Goal: Contribute content: Contribute content

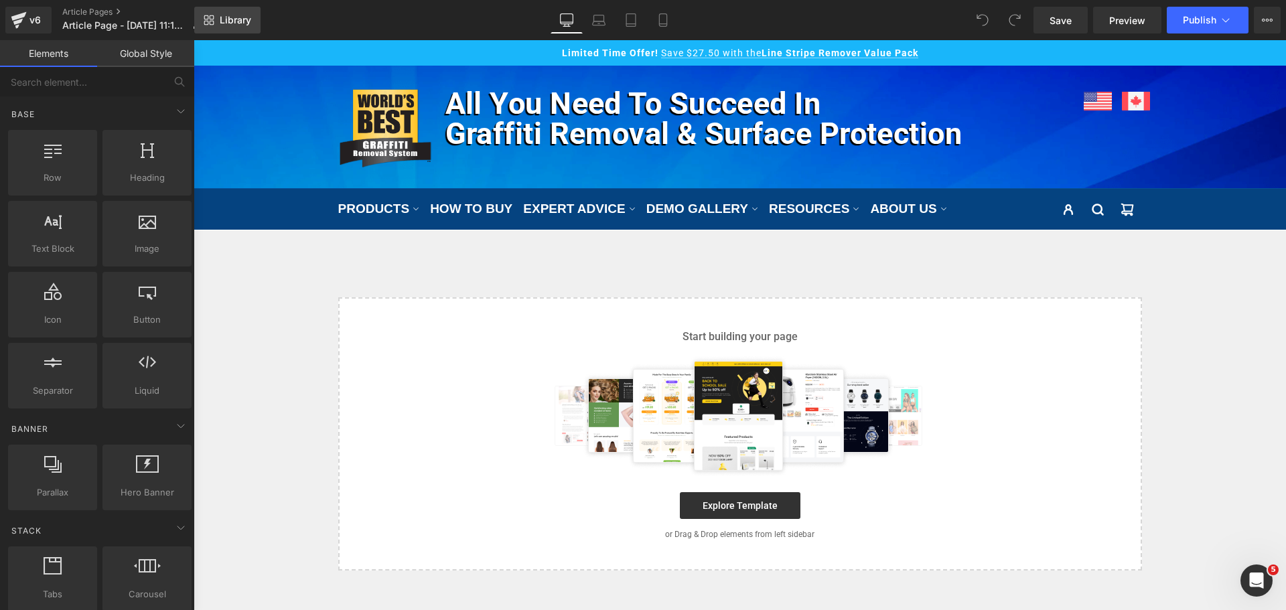
click at [230, 25] on span "Library" at bounding box center [235, 20] width 31 height 12
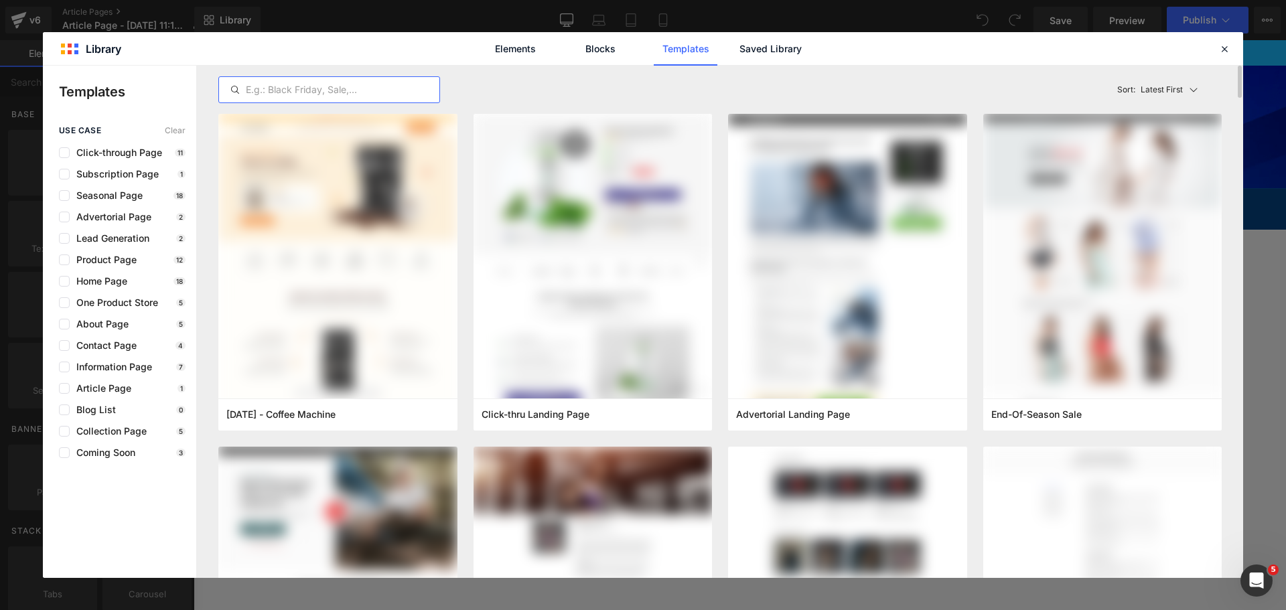
click at [409, 94] on input "text" at bounding box center [329, 90] width 220 height 16
click at [743, 283] on link "Saved Library" at bounding box center [658, 293] width 167 height 20
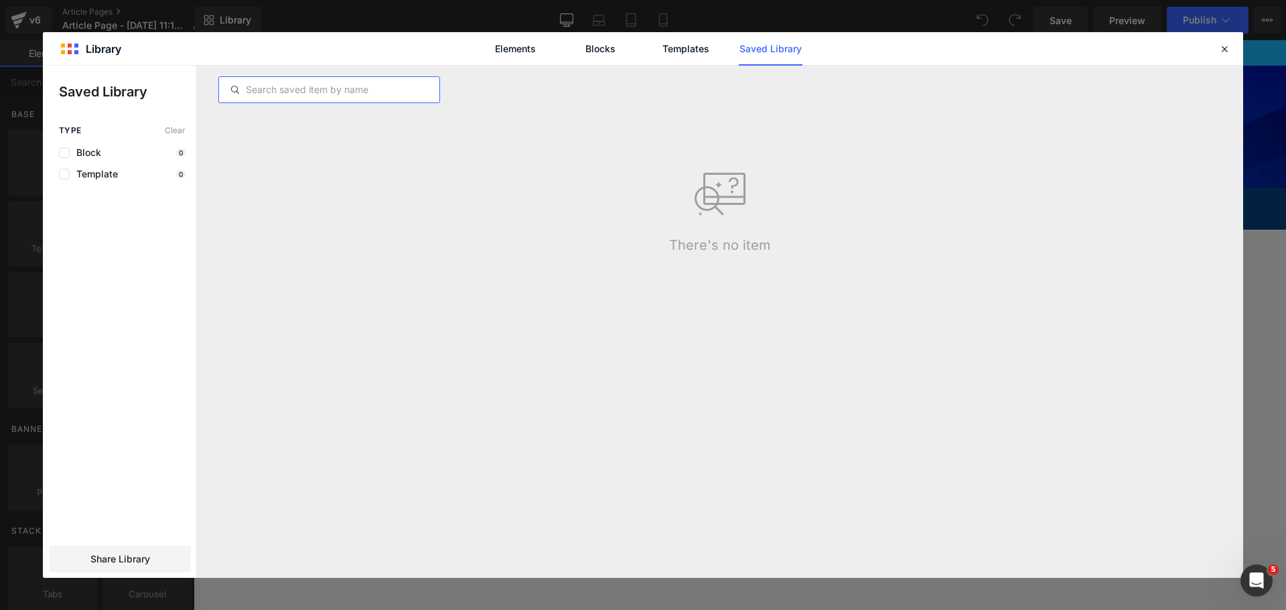
click at [342, 94] on input "text" at bounding box center [329, 90] width 220 height 16
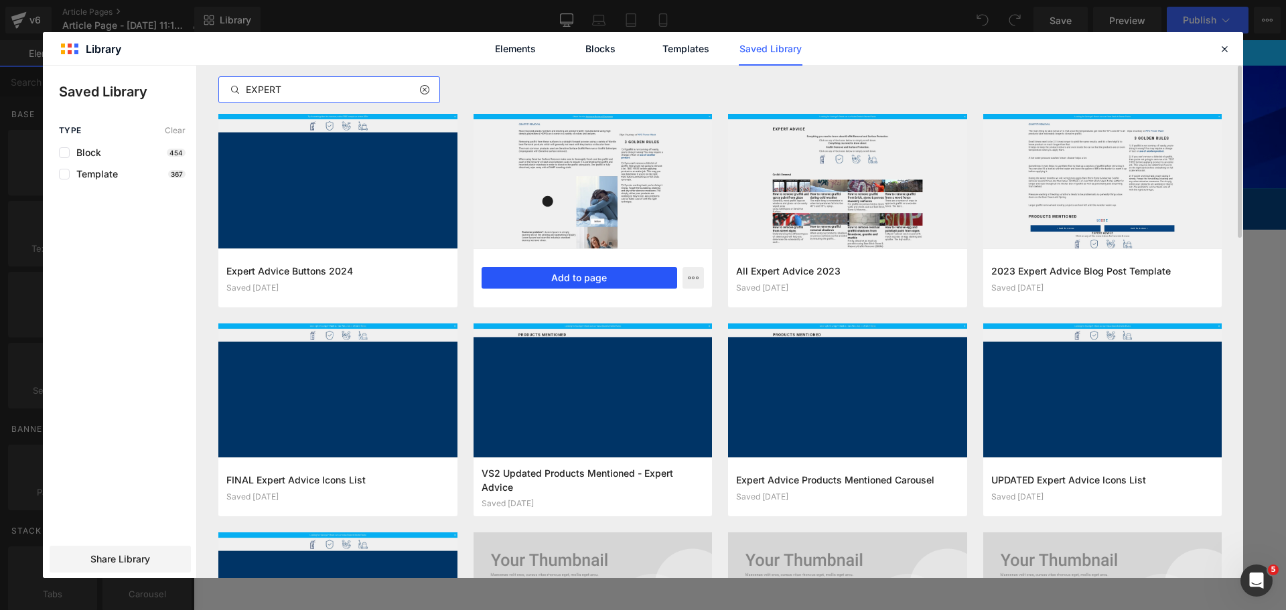
type input "EXPERT"
click at [557, 274] on button "Add to page" at bounding box center [580, 277] width 196 height 21
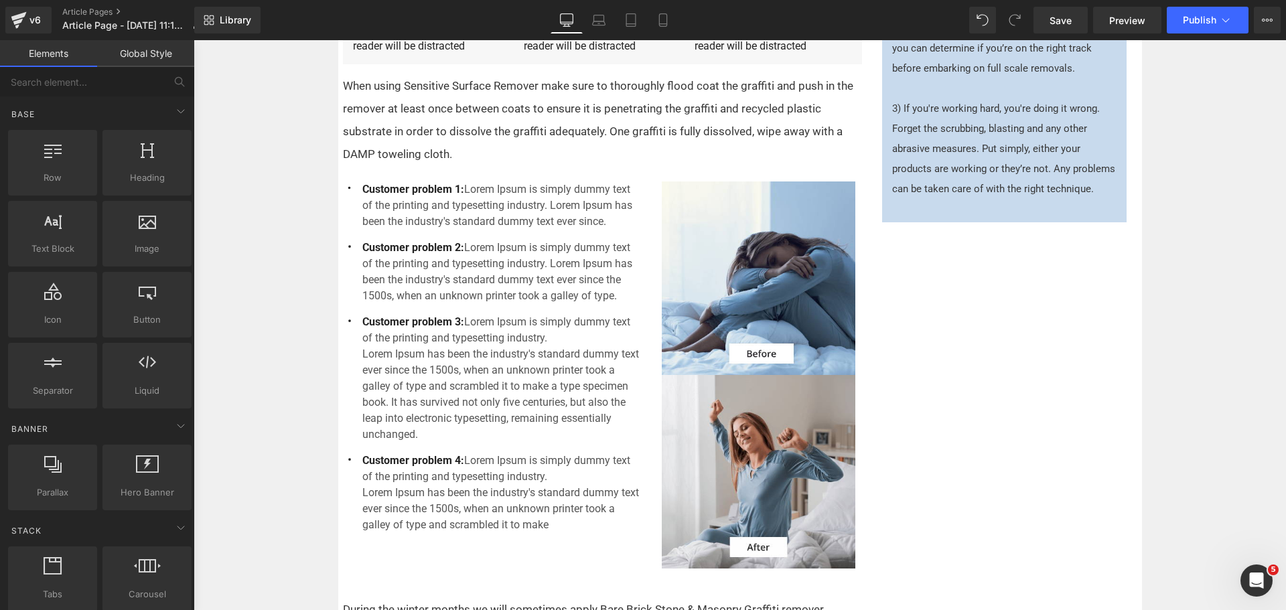
scroll to position [670, 0]
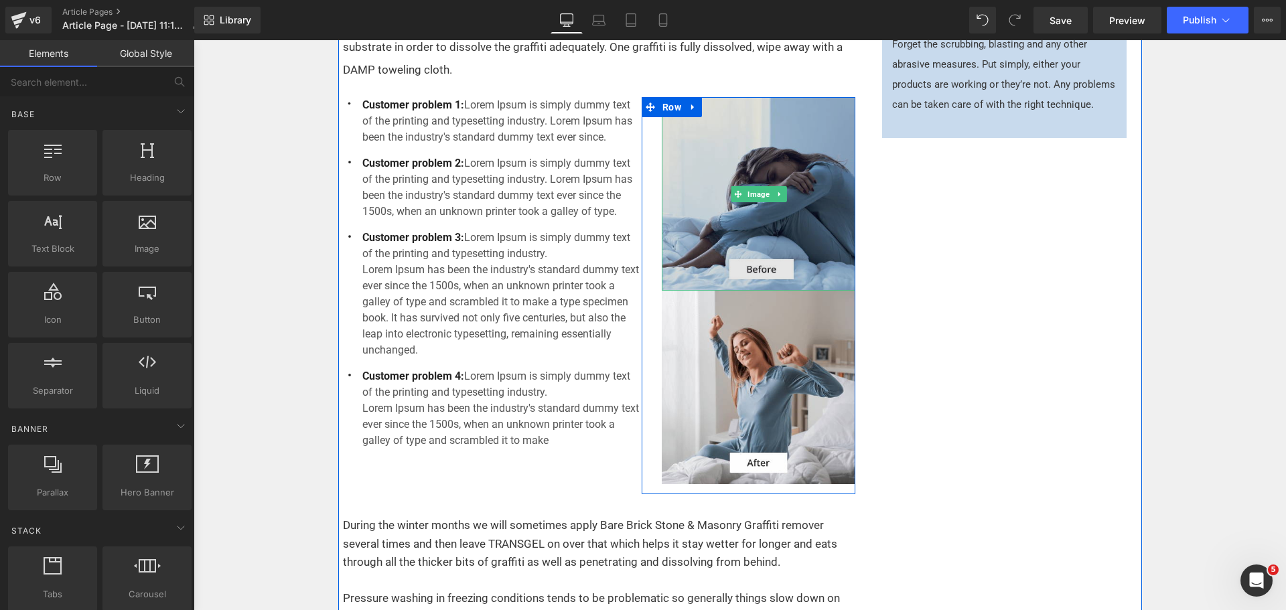
click at [773, 232] on img at bounding box center [759, 194] width 194 height 194
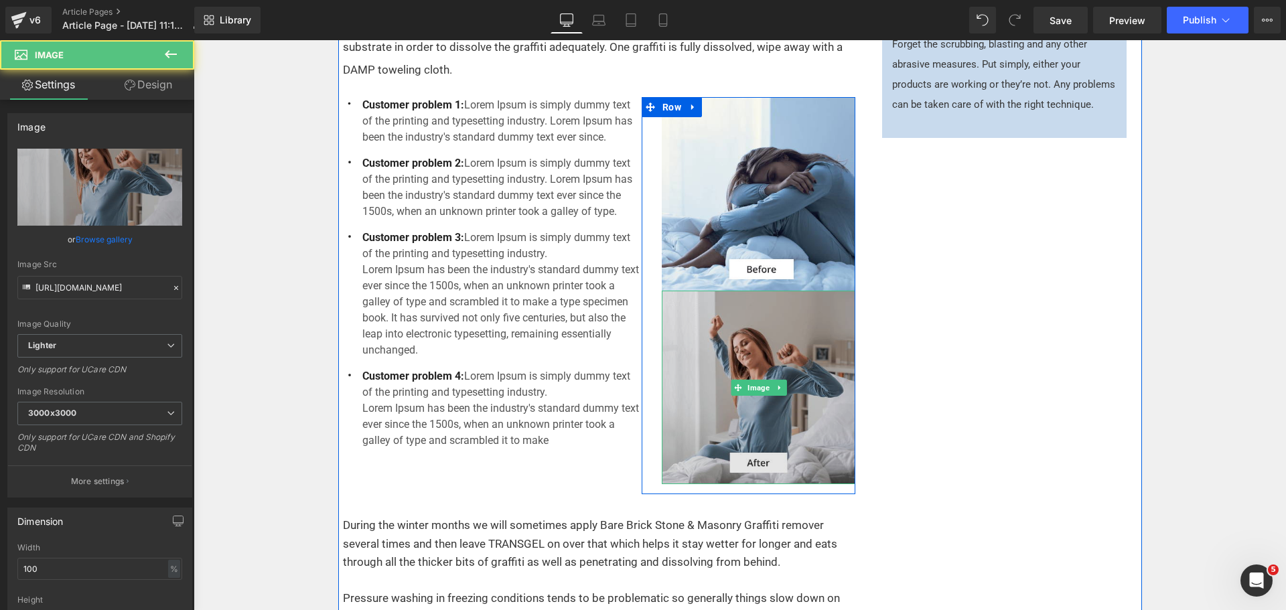
click at [769, 335] on img at bounding box center [759, 388] width 194 height 194
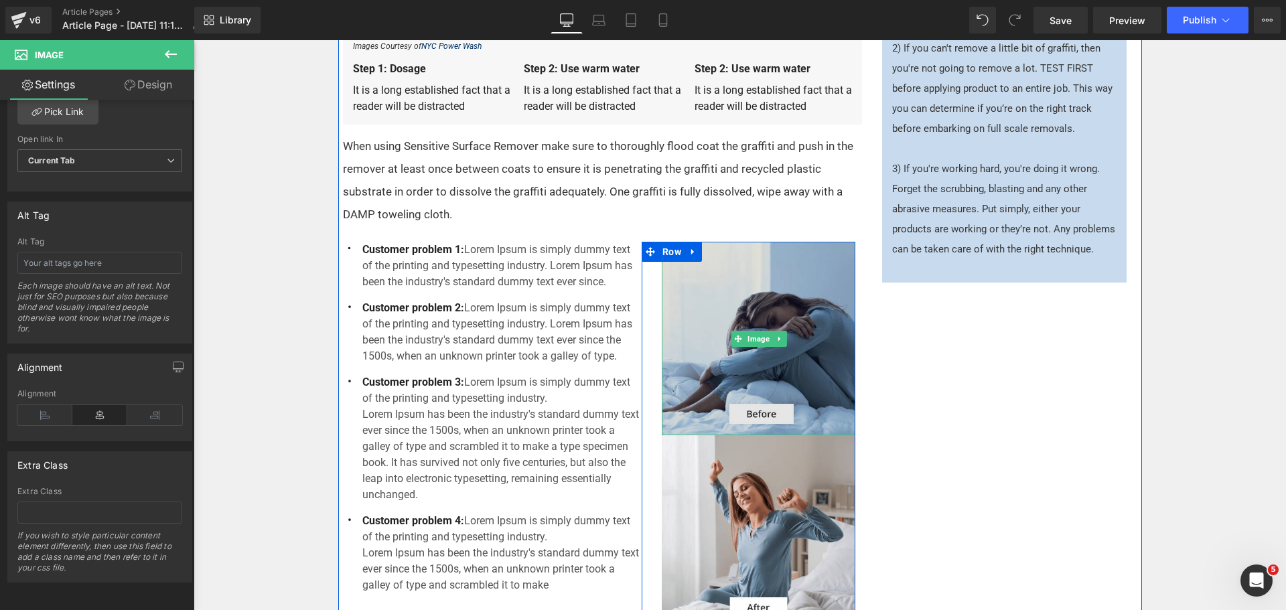
scroll to position [603, 0]
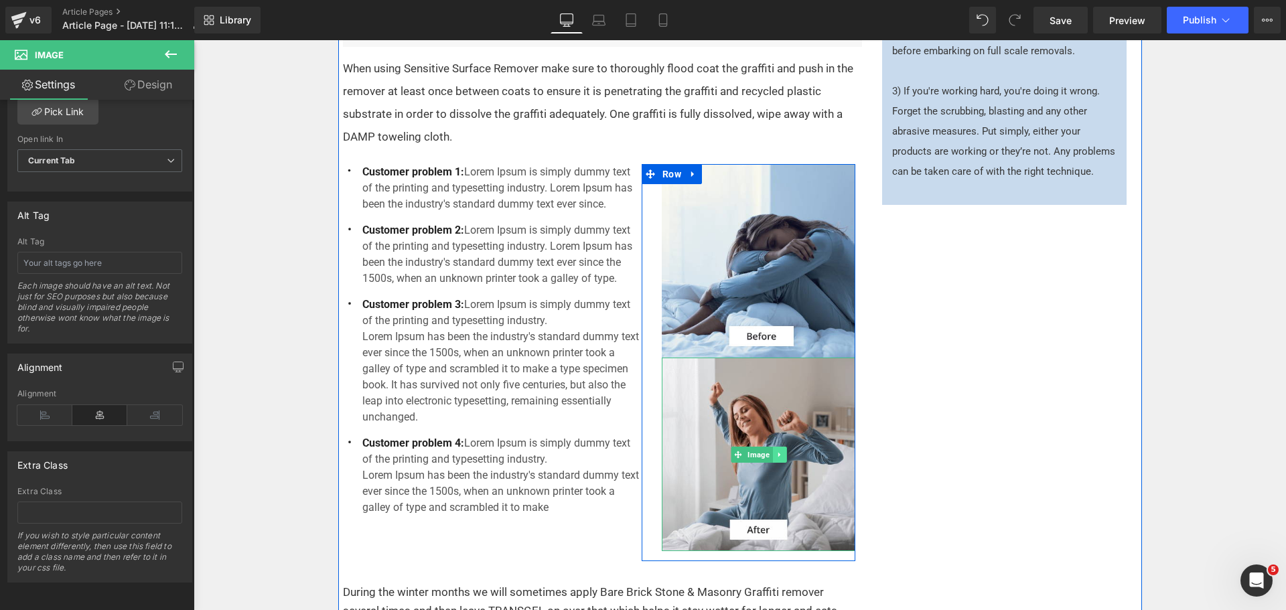
click at [778, 456] on icon at bounding box center [779, 454] width 2 height 5
click at [783, 456] on icon at bounding box center [786, 454] width 7 height 7
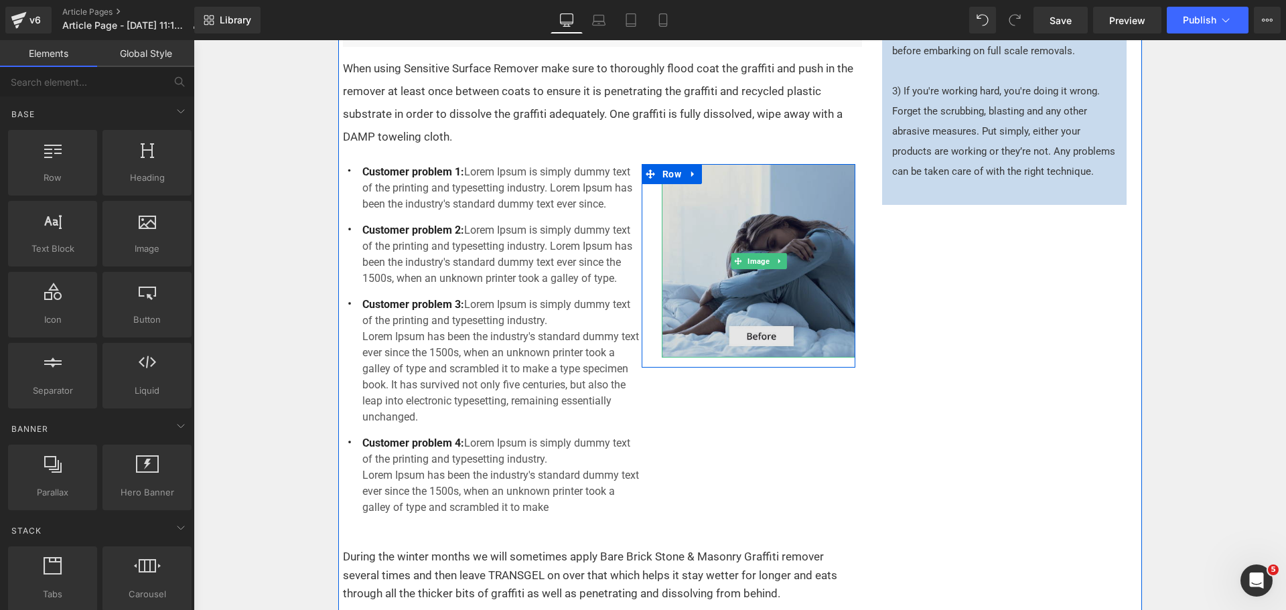
click at [764, 272] on img at bounding box center [759, 261] width 194 height 194
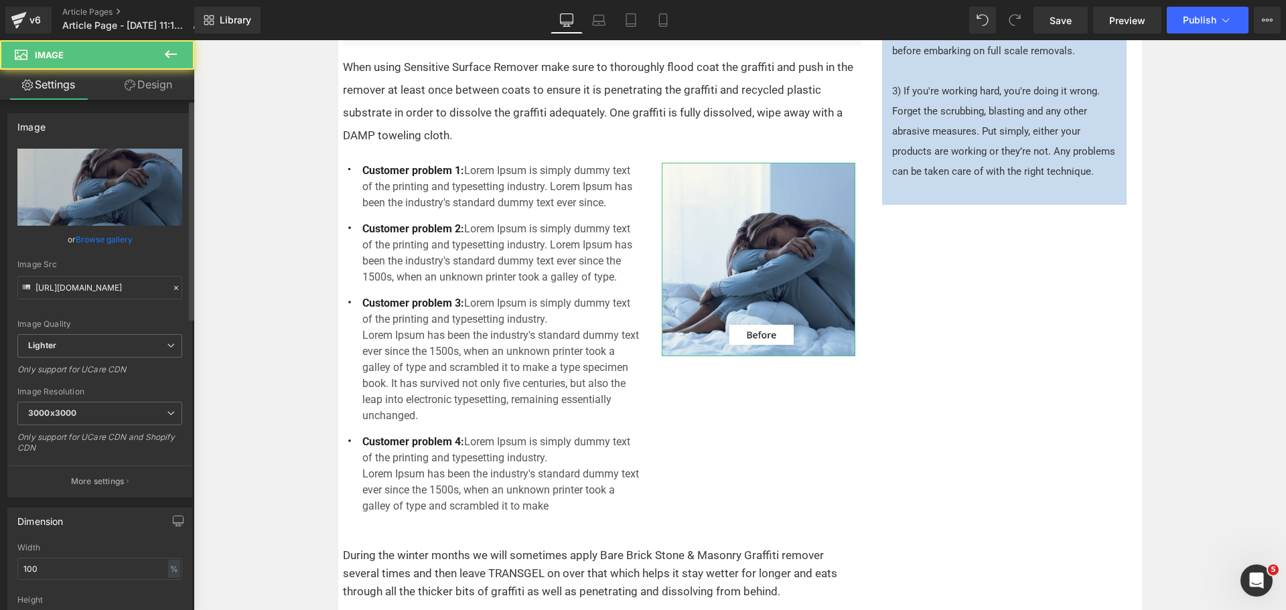
click at [102, 241] on link "Browse gallery" at bounding box center [104, 239] width 57 height 23
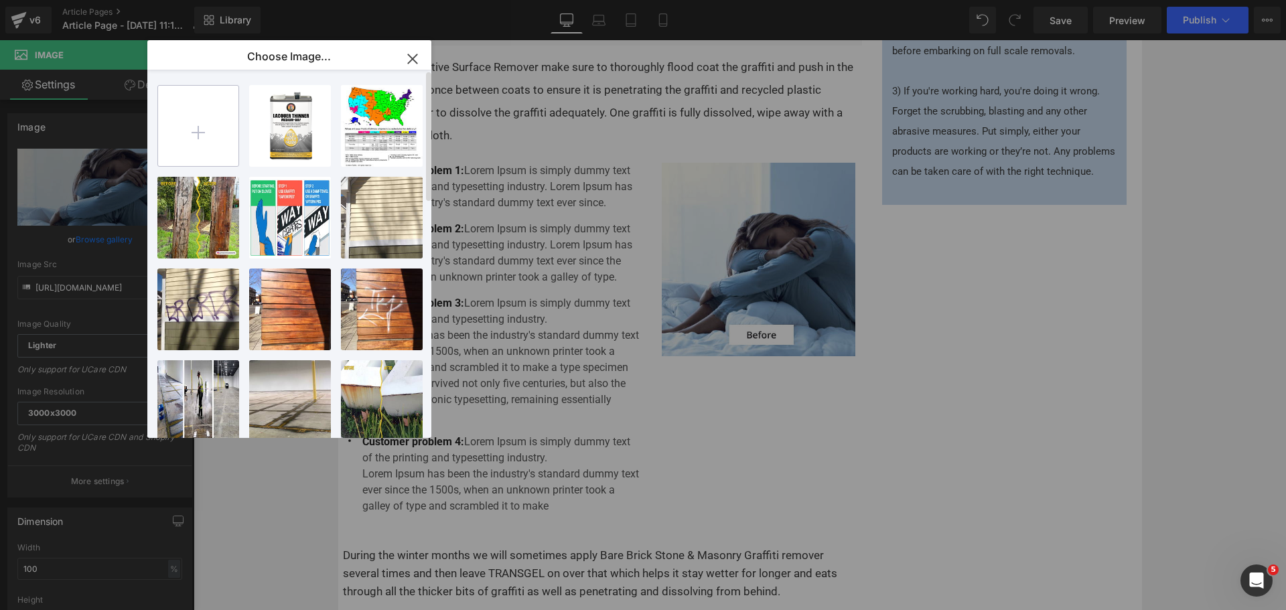
click at [198, 121] on input "file" at bounding box center [198, 126] width 80 height 80
type input "C:\fakepath\before-and-after-chalk-staining.jpg"
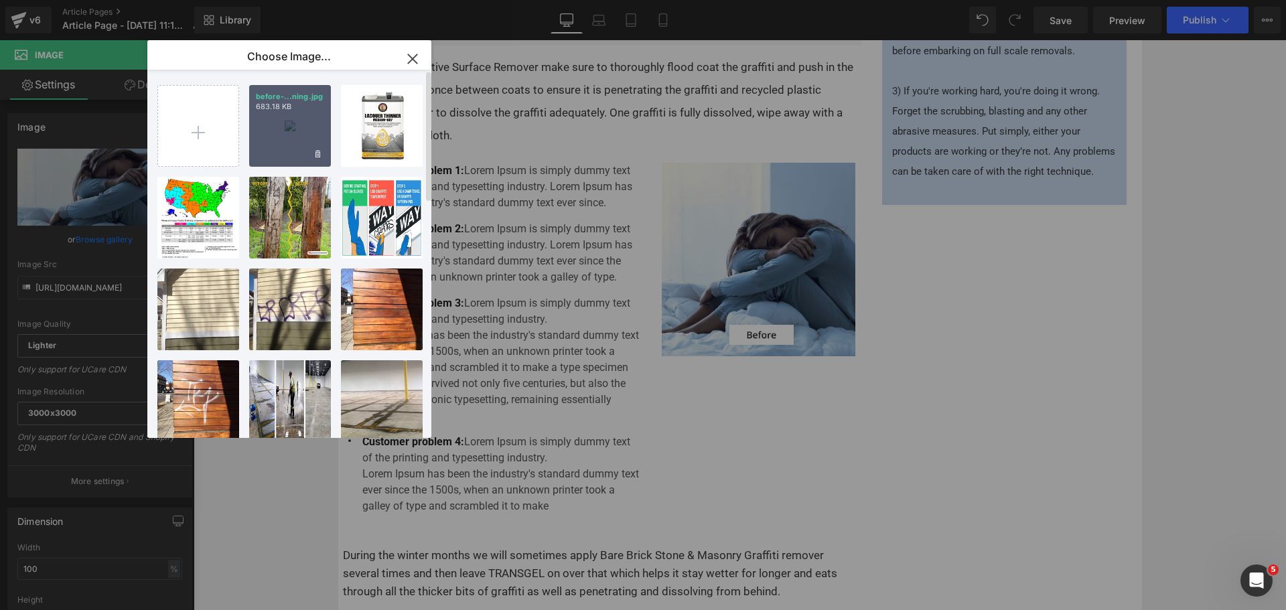
click at [283, 124] on div "before-...ning.jpg 683.18 KB" at bounding box center [290, 126] width 82 height 82
type input "[URL][DOMAIN_NAME]"
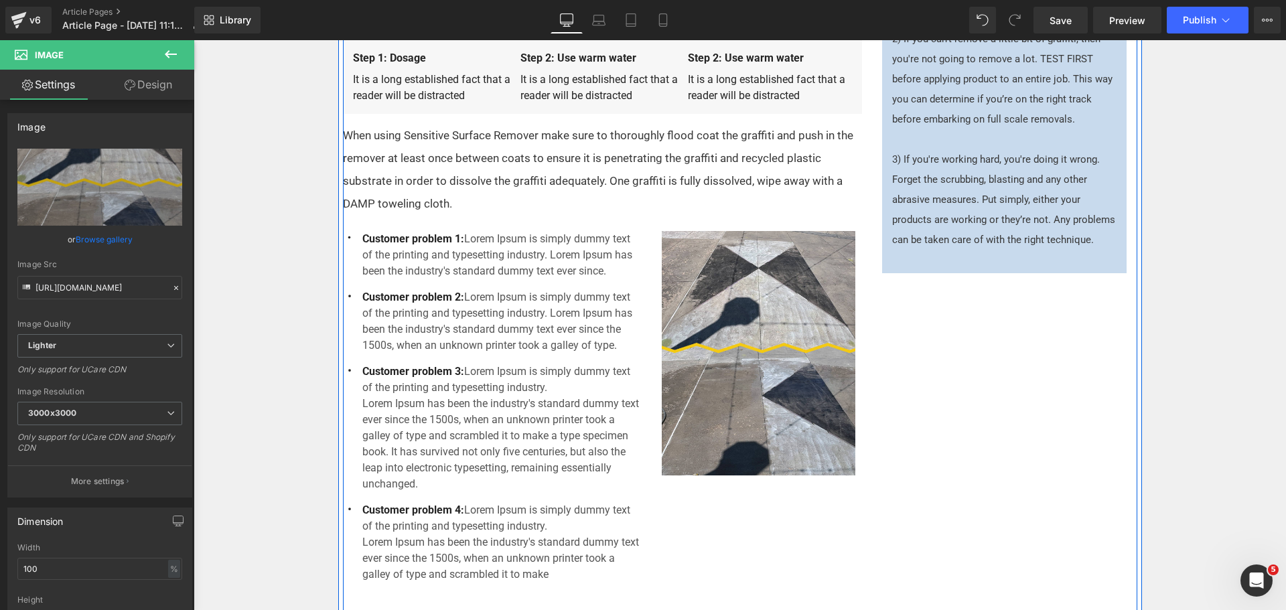
scroll to position [536, 0]
click at [1114, 398] on div "Most recycled plastic furniture and decking are predominantly manufactured usin…" at bounding box center [740, 456] width 795 height 1487
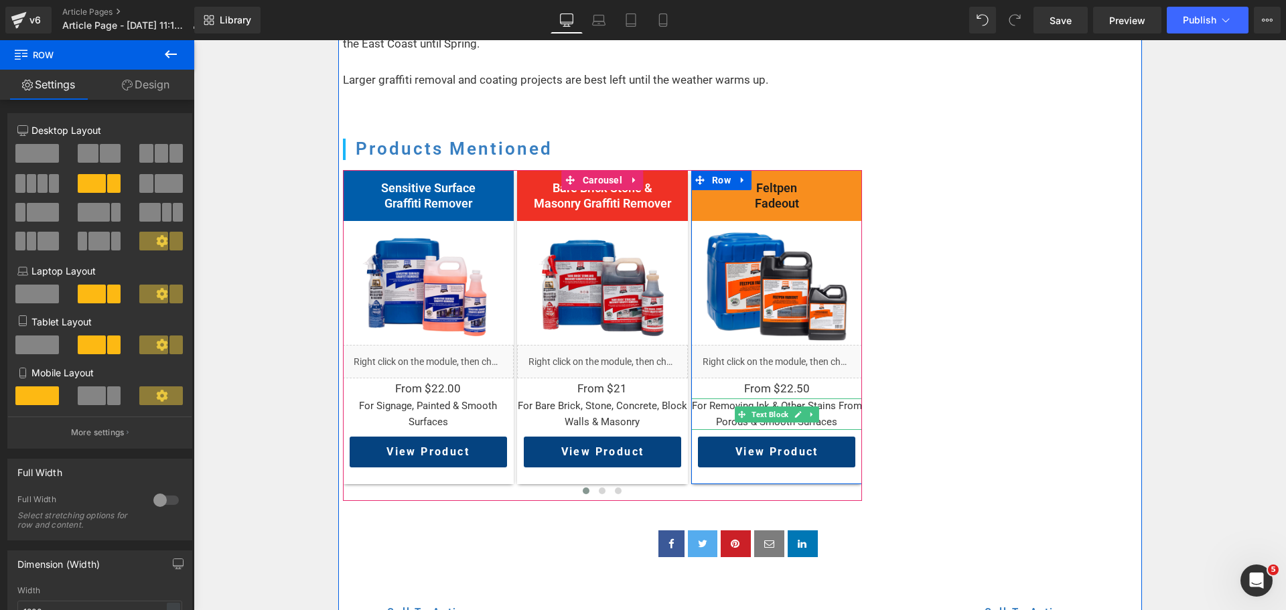
scroll to position [1139, 0]
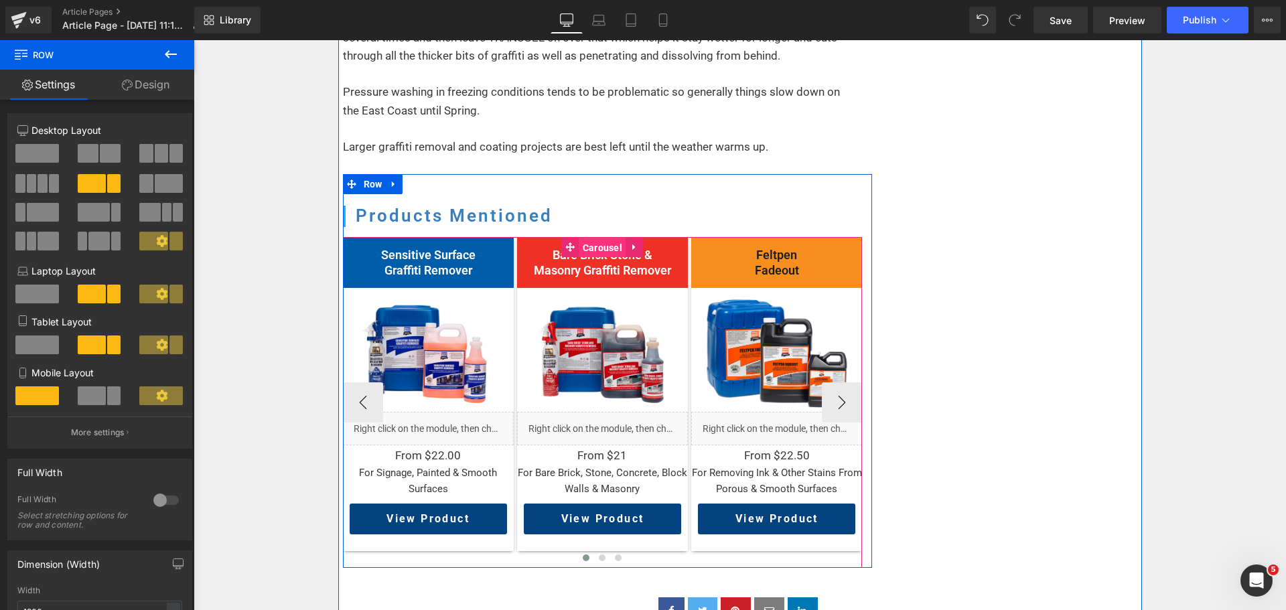
click at [582, 244] on span "Carousel" at bounding box center [603, 248] width 46 height 20
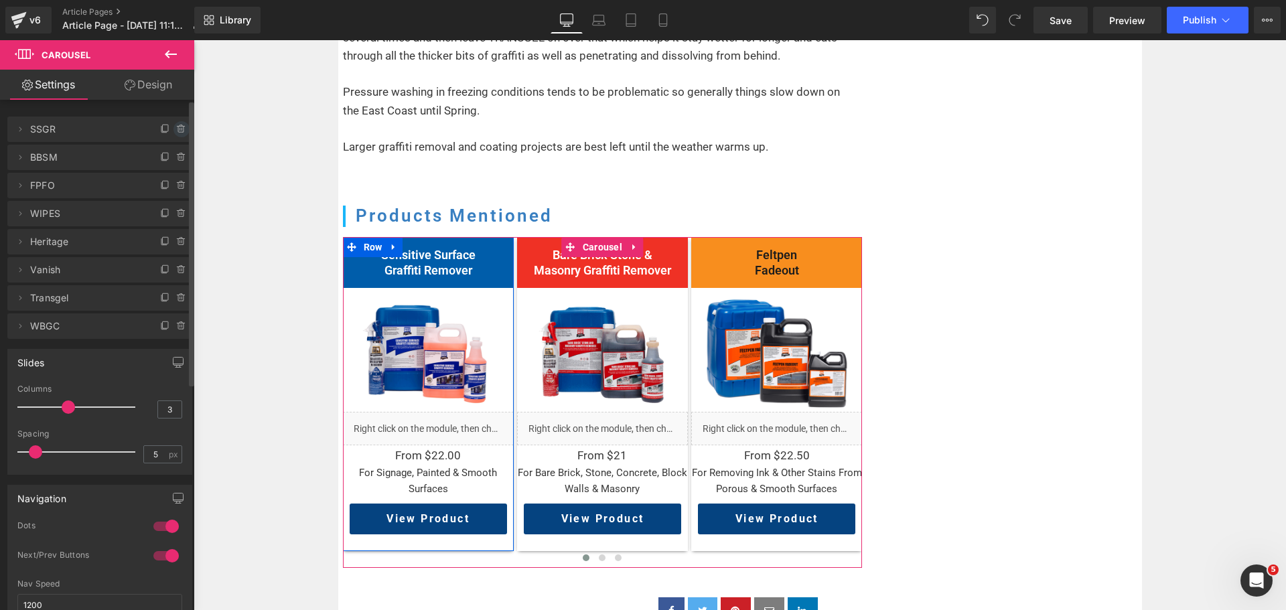
click at [182, 128] on icon at bounding box center [182, 129] width 0 height 3
click at [164, 131] on button "Delete" at bounding box center [167, 129] width 42 height 17
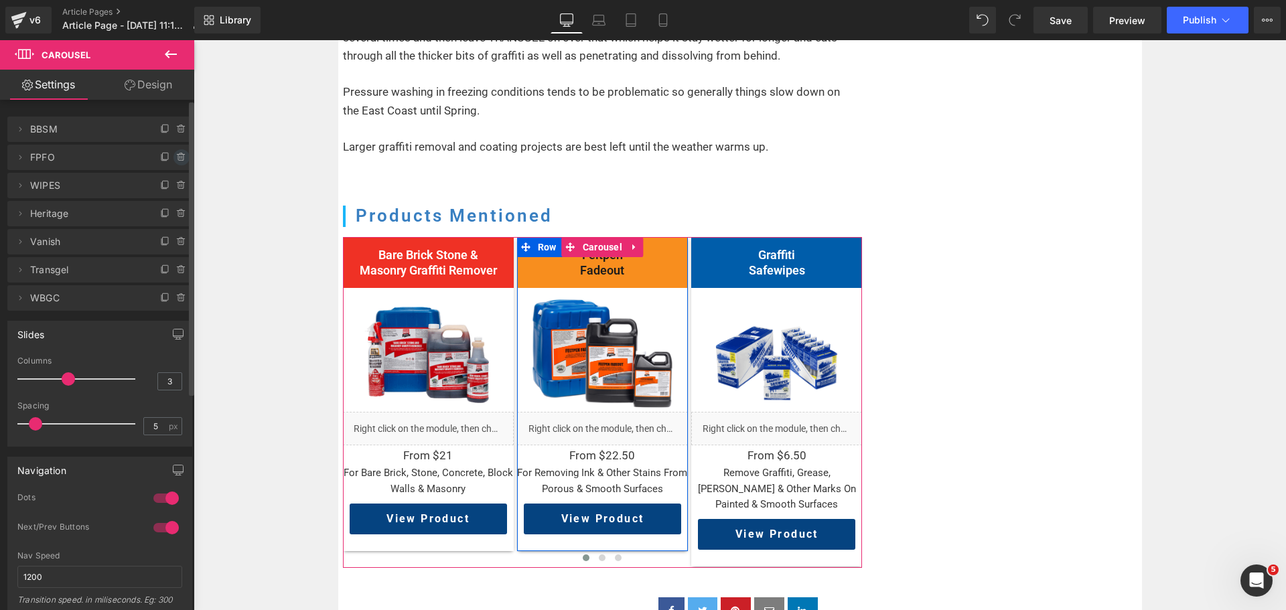
click at [180, 154] on icon at bounding box center [181, 153] width 3 height 1
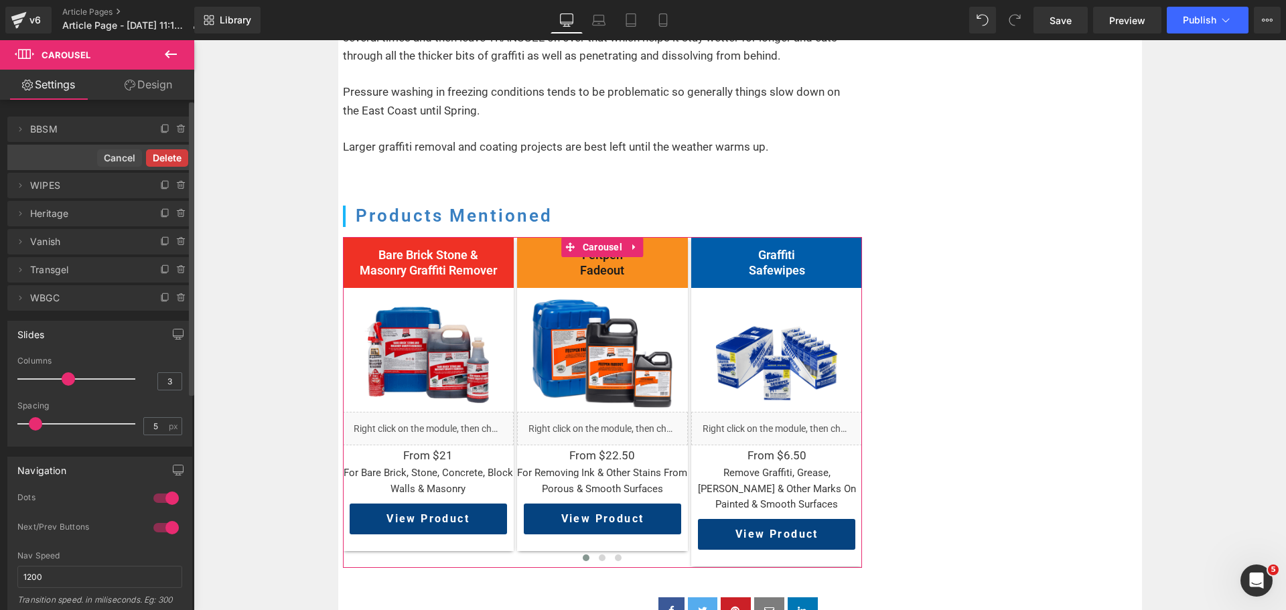
click at [177, 159] on button "Delete" at bounding box center [167, 157] width 42 height 17
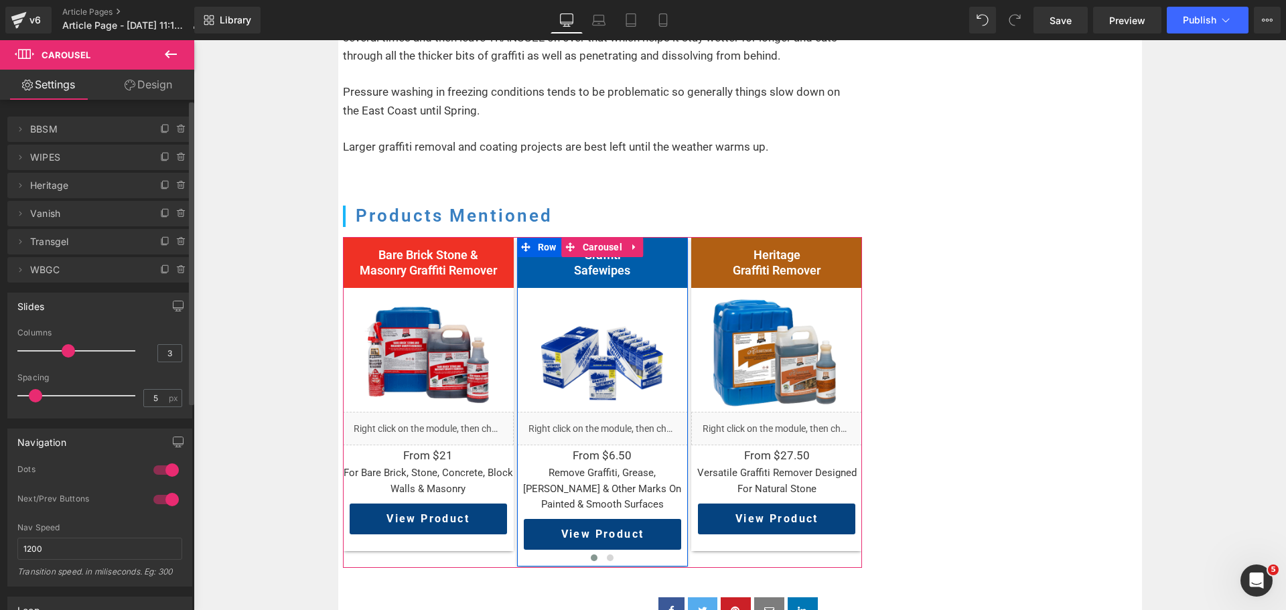
click at [177, 159] on icon at bounding box center [181, 157] width 11 height 11
click at [177, 159] on button "Delete" at bounding box center [167, 157] width 42 height 17
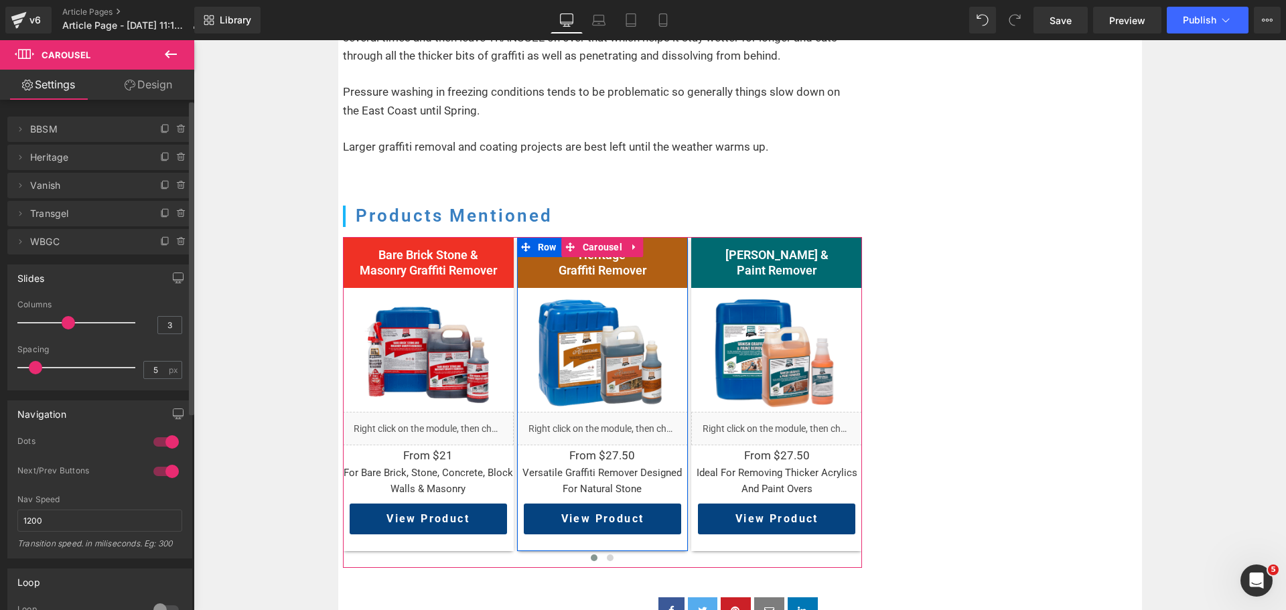
click at [177, 159] on icon at bounding box center [181, 157] width 11 height 11
click at [177, 159] on button "Delete" at bounding box center [167, 157] width 42 height 17
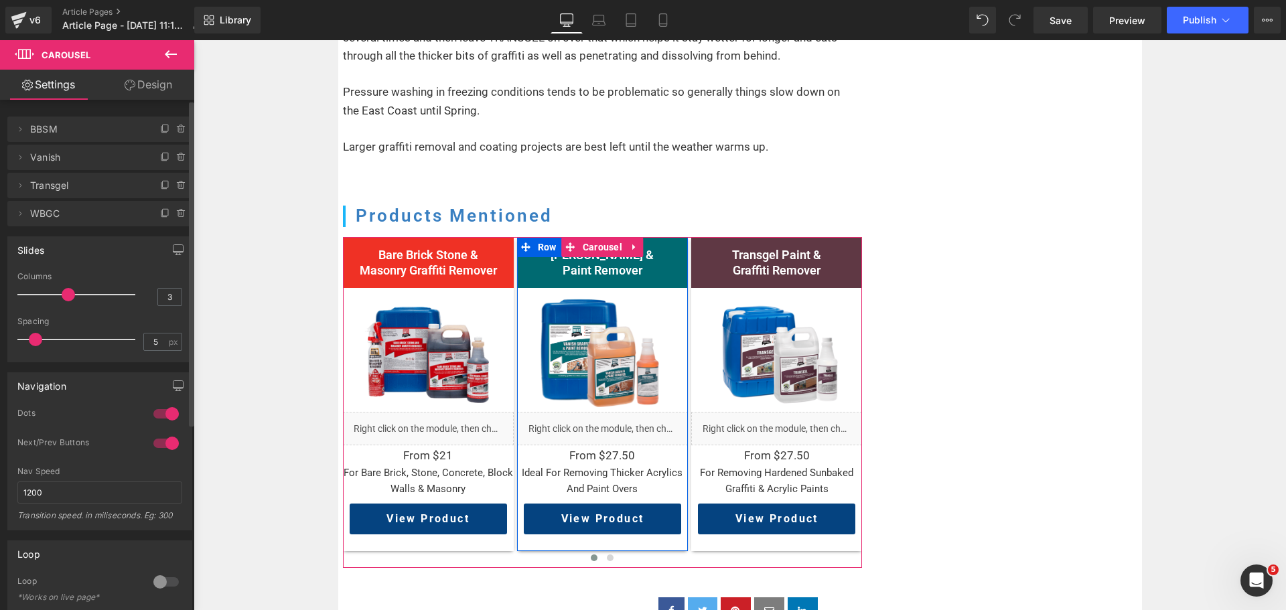
click at [177, 159] on icon at bounding box center [181, 157] width 11 height 11
click at [177, 159] on button "Delete" at bounding box center [167, 157] width 42 height 17
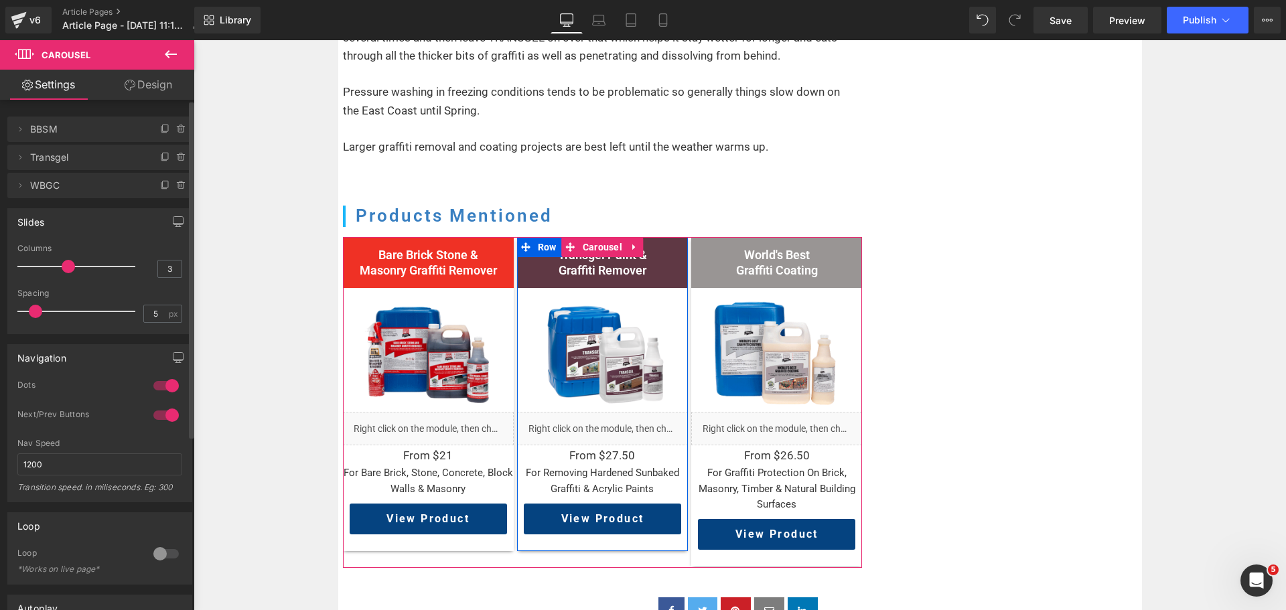
click at [177, 159] on icon at bounding box center [181, 157] width 11 height 11
click at [177, 159] on button "Delete" at bounding box center [167, 157] width 42 height 17
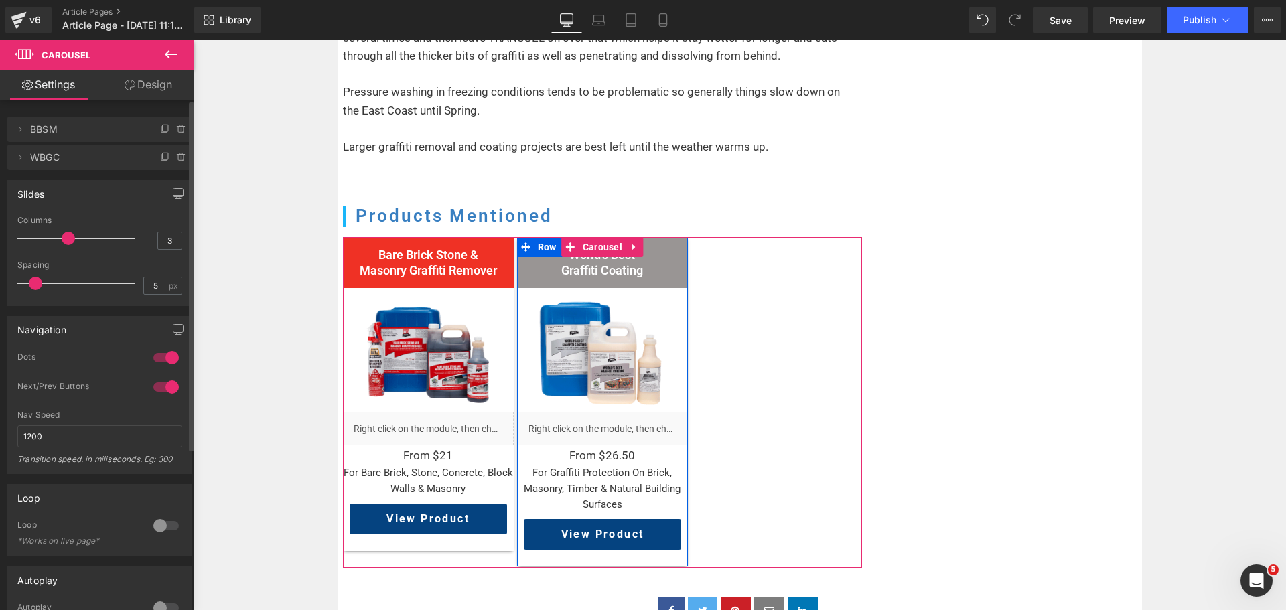
click at [177, 159] on icon at bounding box center [181, 157] width 11 height 11
click at [177, 159] on button "Delete" at bounding box center [167, 157] width 42 height 17
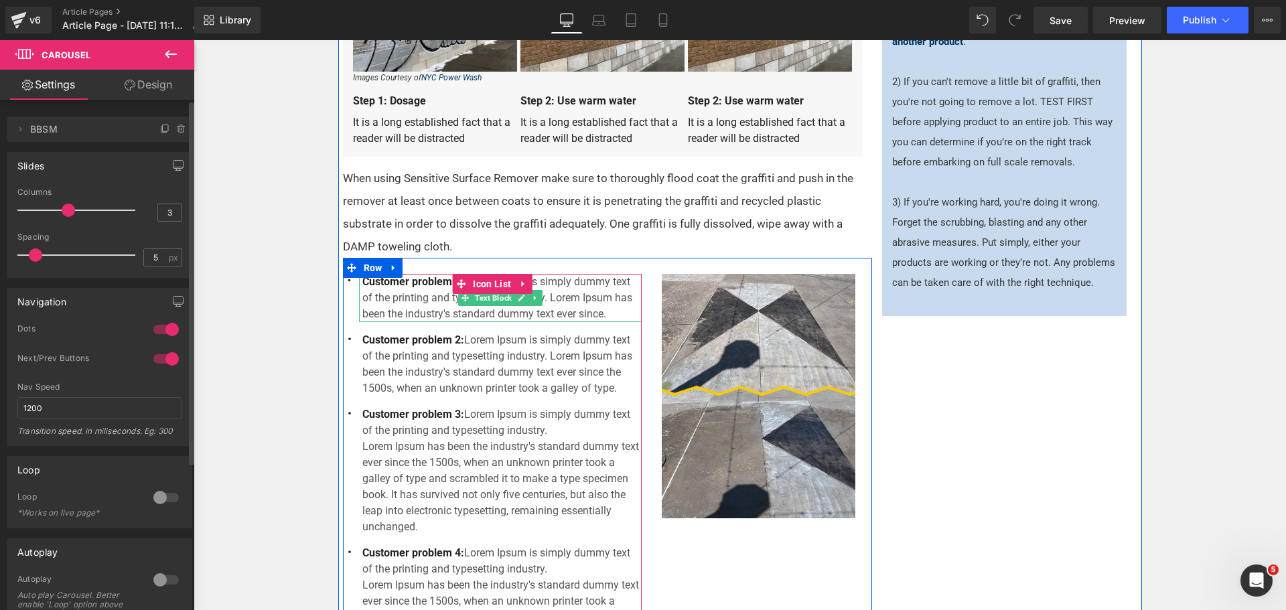
scroll to position [603, 0]
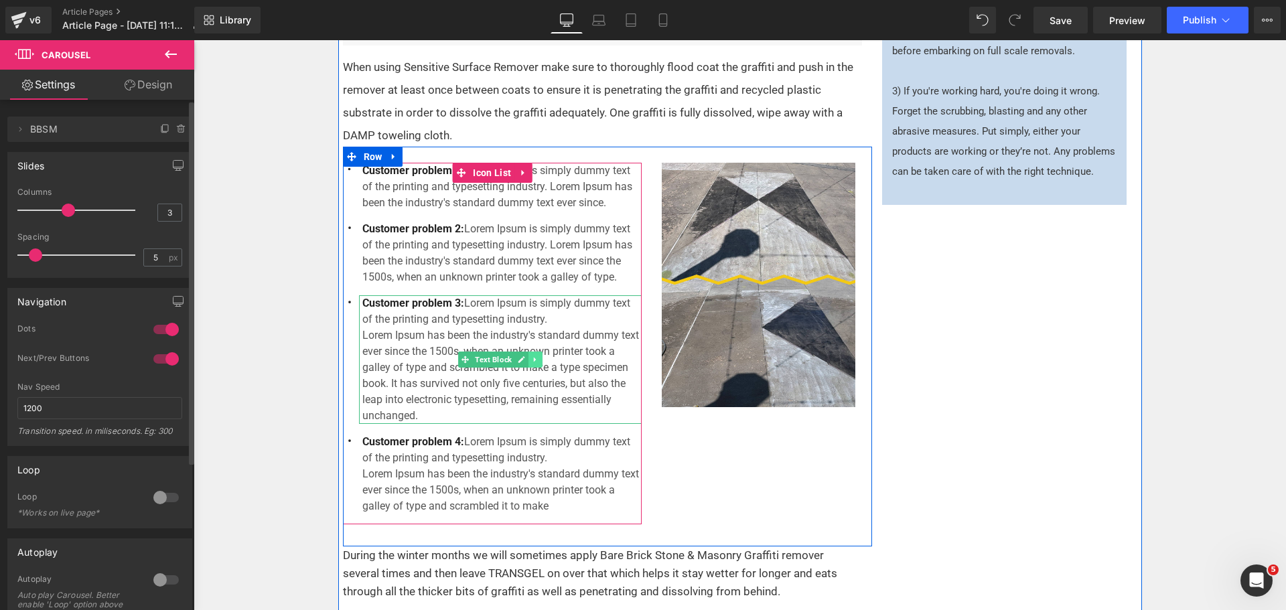
click at [532, 362] on icon at bounding box center [535, 360] width 7 height 8
click at [535, 362] on link at bounding box center [542, 360] width 14 height 16
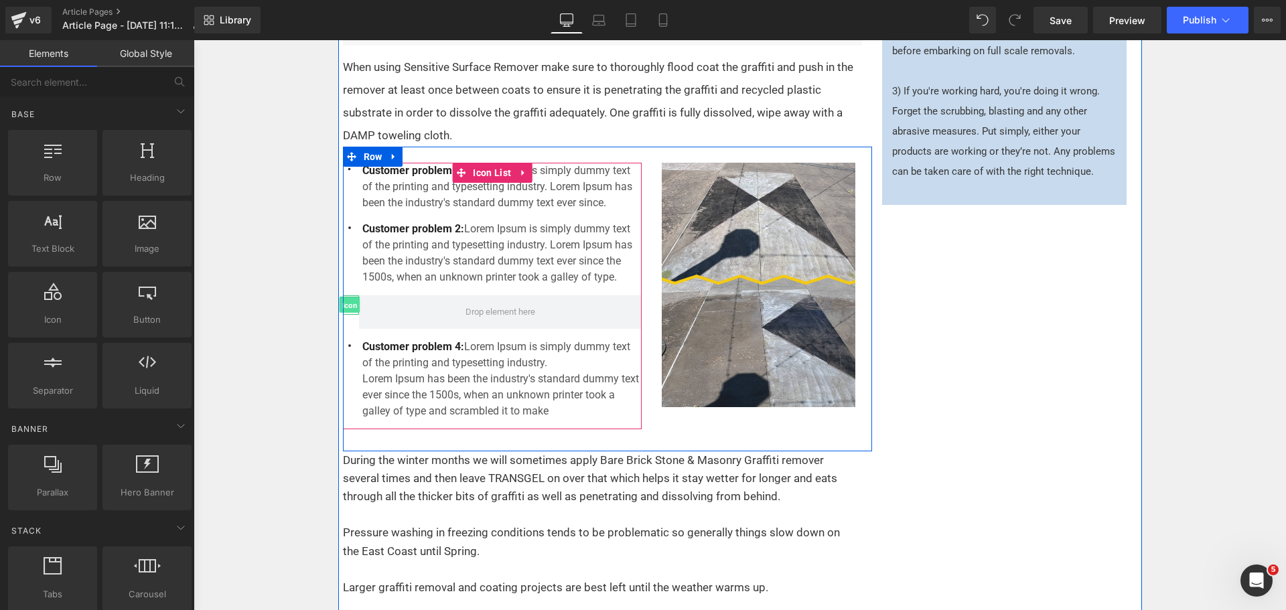
click at [348, 301] on span "Icon" at bounding box center [349, 305] width 21 height 16
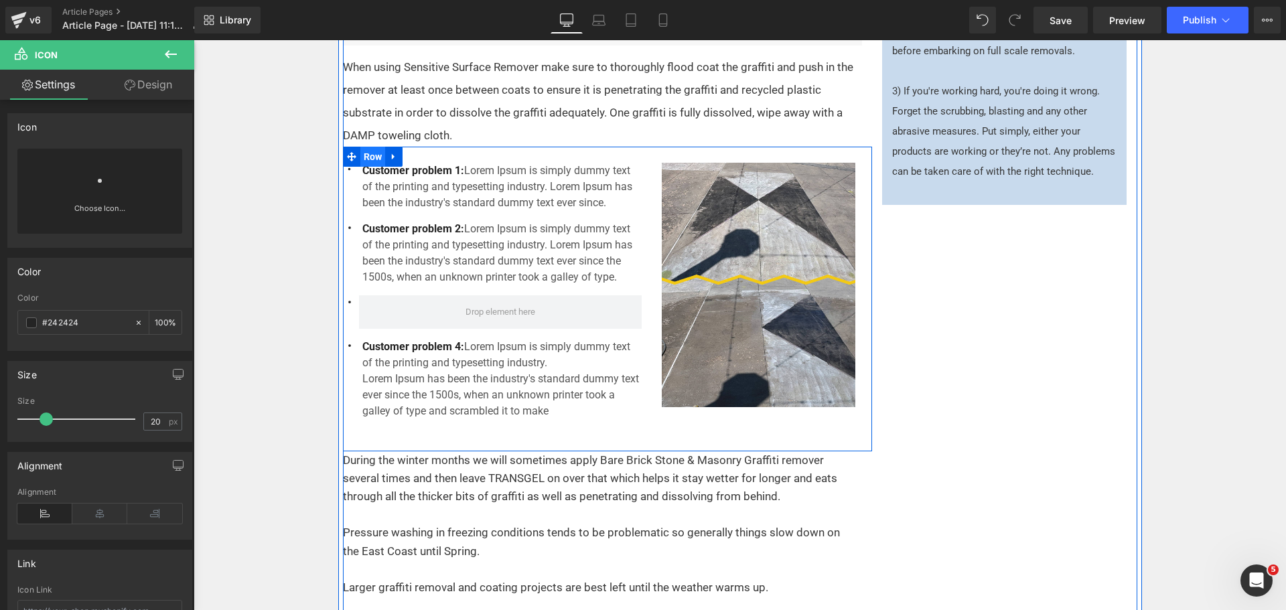
click at [375, 155] on span "Row" at bounding box center [372, 157] width 25 height 20
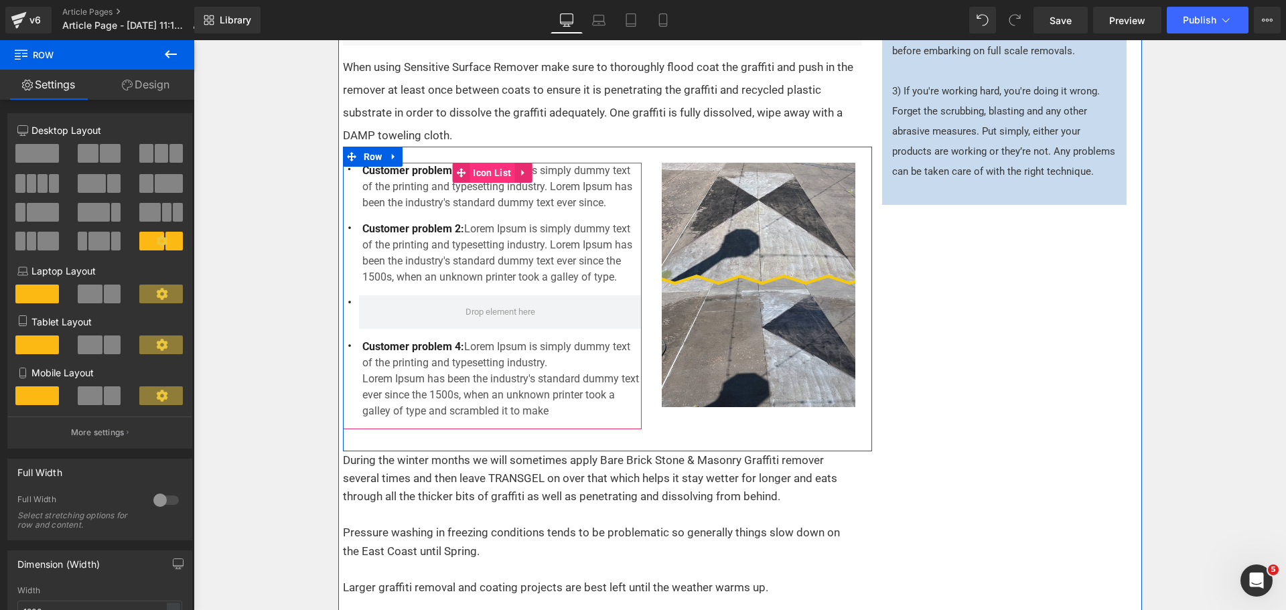
click at [474, 174] on span "Icon List" at bounding box center [492, 173] width 45 height 20
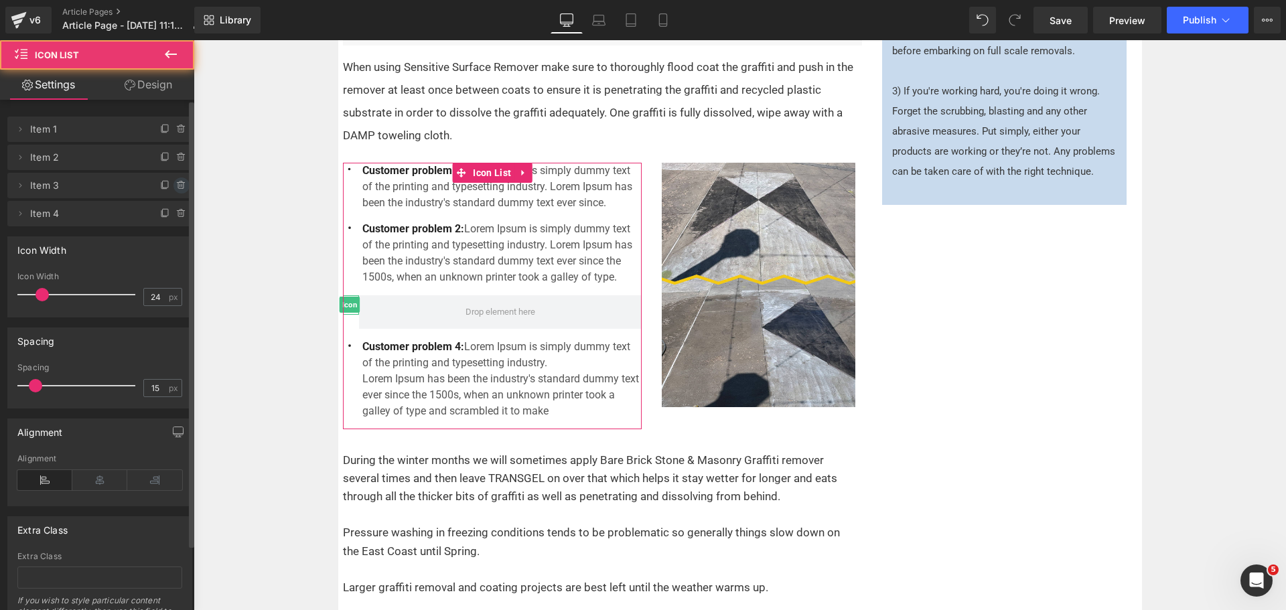
click at [176, 188] on icon at bounding box center [181, 185] width 11 height 11
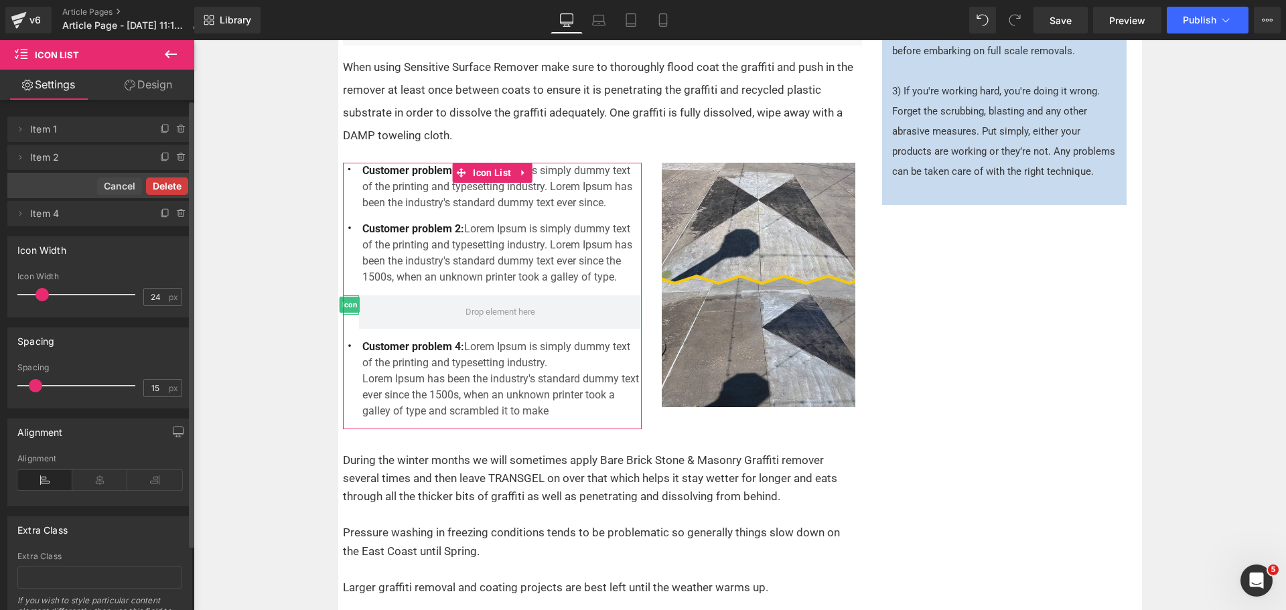
click at [176, 184] on button "Delete" at bounding box center [167, 186] width 42 height 17
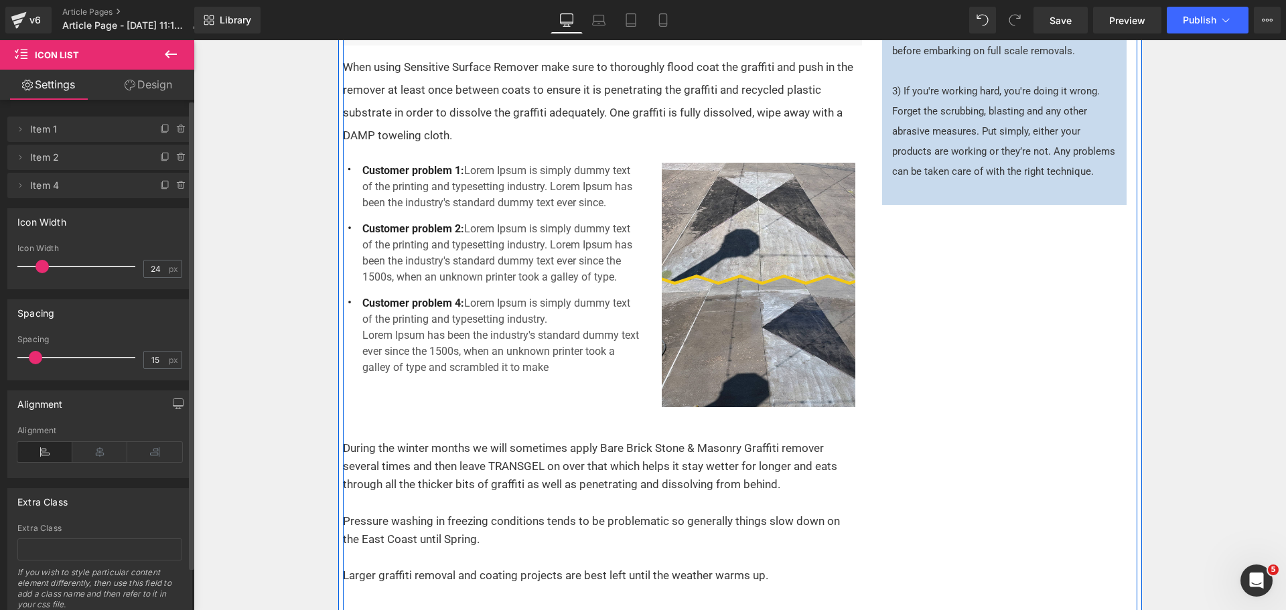
click at [982, 406] on div "Most recycled plastic furniture and decking are predominantly manufactured usin…" at bounding box center [740, 336] width 795 height 1381
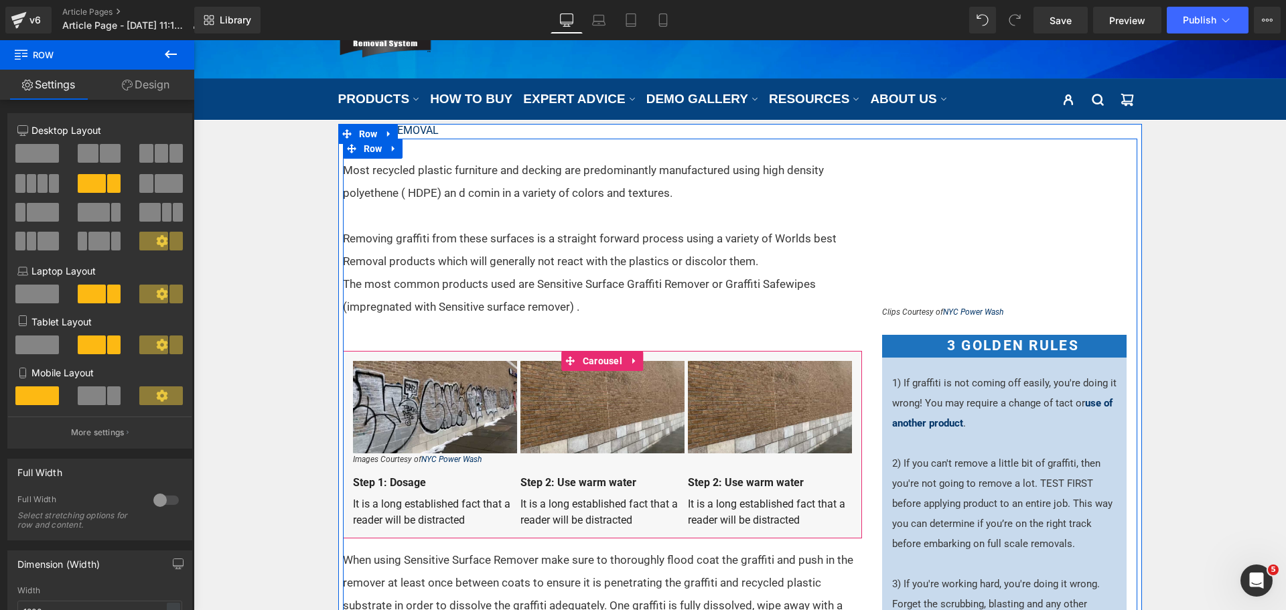
scroll to position [0, 0]
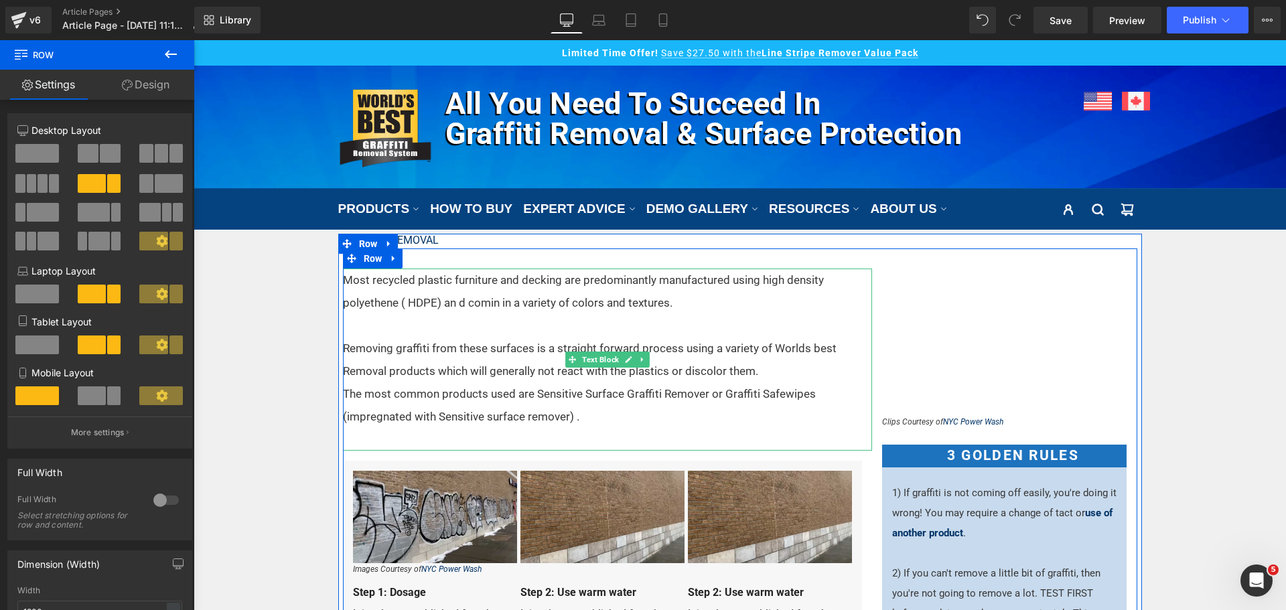
click at [543, 295] on p "Most recycled plastic furniture and decking are predominantly manufactured usin…" at bounding box center [599, 292] width 513 height 46
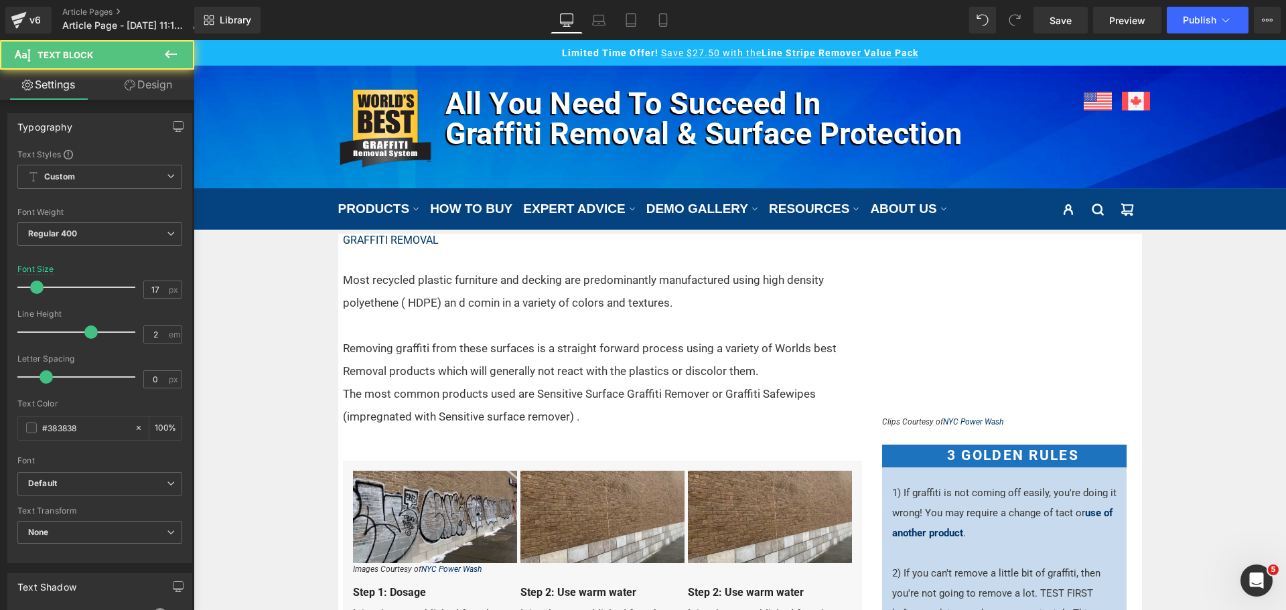
click at [455, 300] on p "Most recycled plastic furniture and decking are predominantly manufactured usin…" at bounding box center [599, 292] width 513 height 46
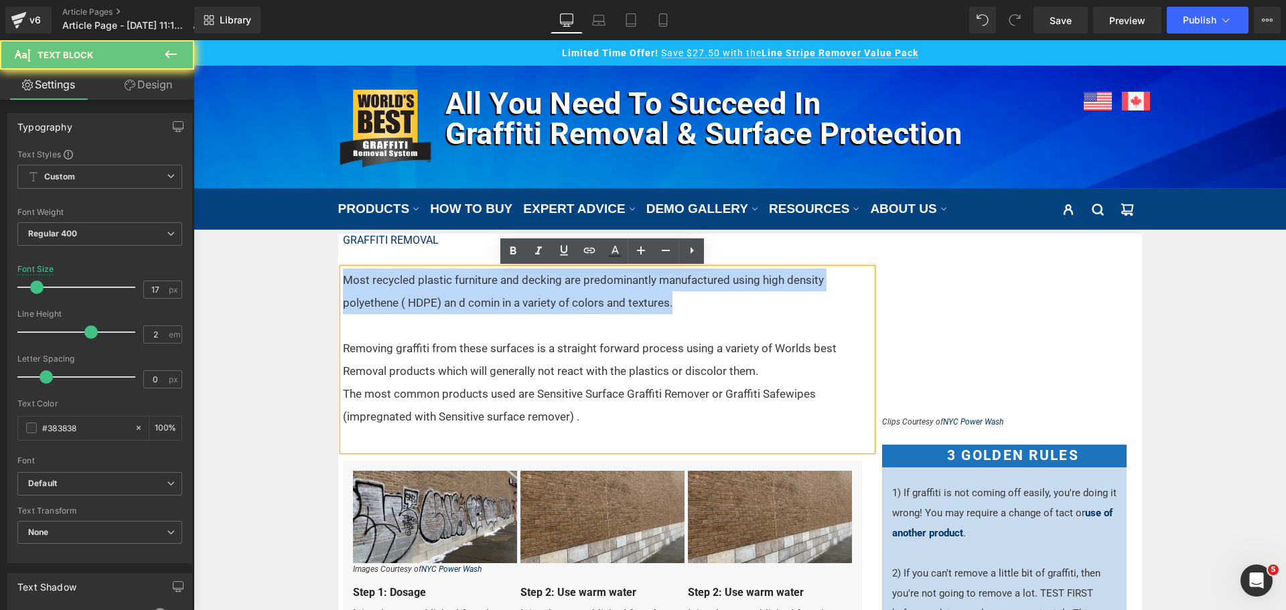
drag, startPoint x: 669, startPoint y: 304, endPoint x: 295, endPoint y: 272, distance: 375.2
paste div
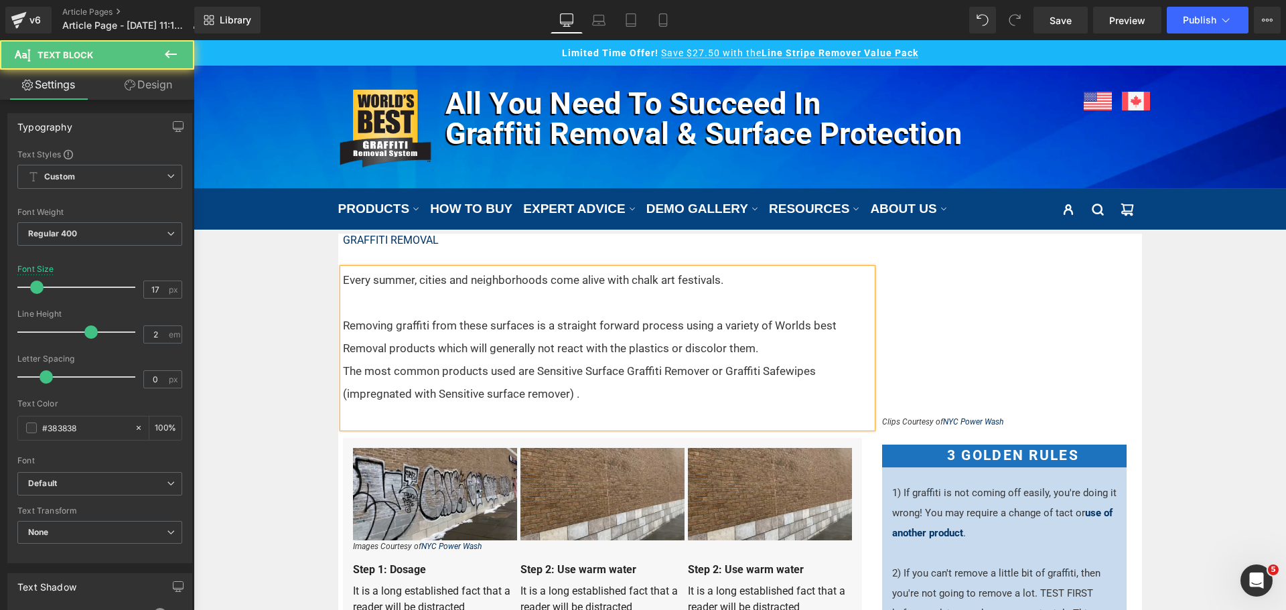
click at [758, 289] on p "Every summer, cities and neighborhoods come alive with chalk art festivals." at bounding box center [599, 280] width 513 height 23
click at [730, 277] on p "Every summer, cities and neighborhoods come alive with chalk art festivals." at bounding box center [599, 280] width 513 height 23
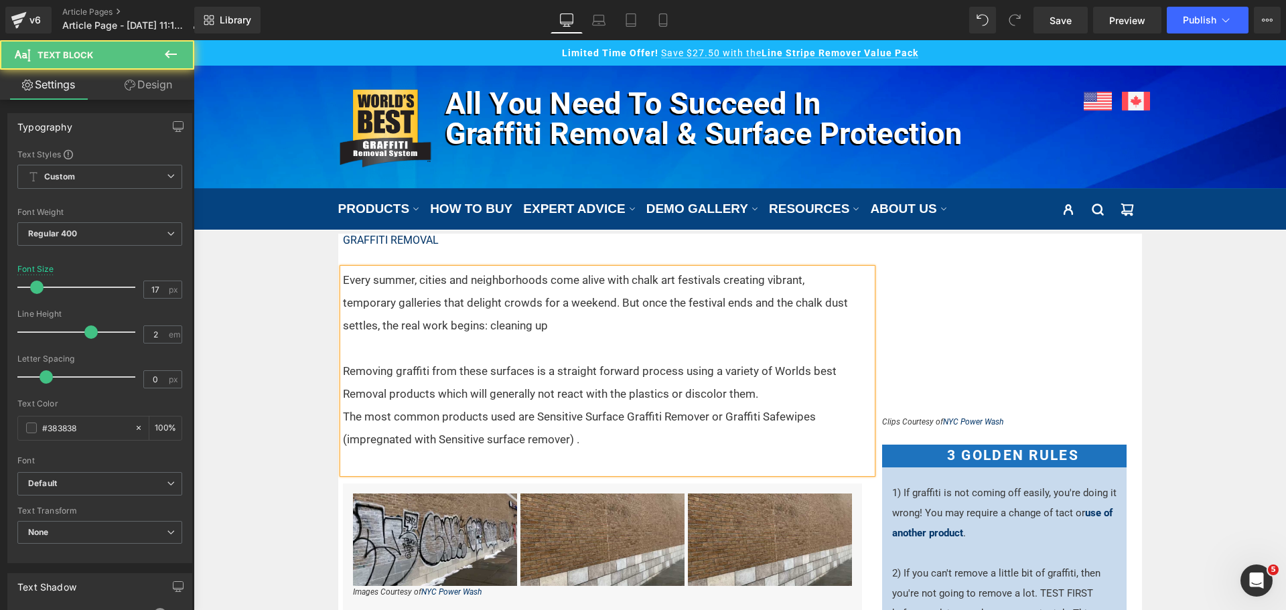
drag, startPoint x: 624, startPoint y: 423, endPoint x: 615, endPoint y: 427, distance: 9.9
click at [624, 423] on p "The most common products used are Sensitive Surface Graffiti Remover or Graffit…" at bounding box center [599, 428] width 513 height 46
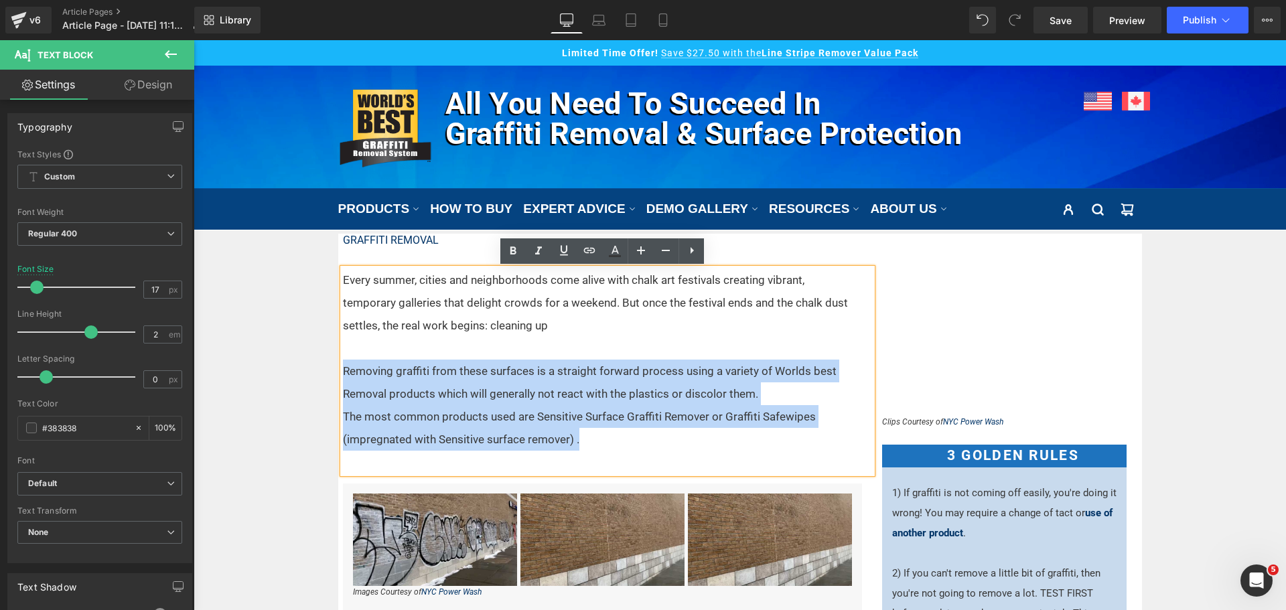
drag, startPoint x: 482, startPoint y: 405, endPoint x: 330, endPoint y: 368, distance: 156.5
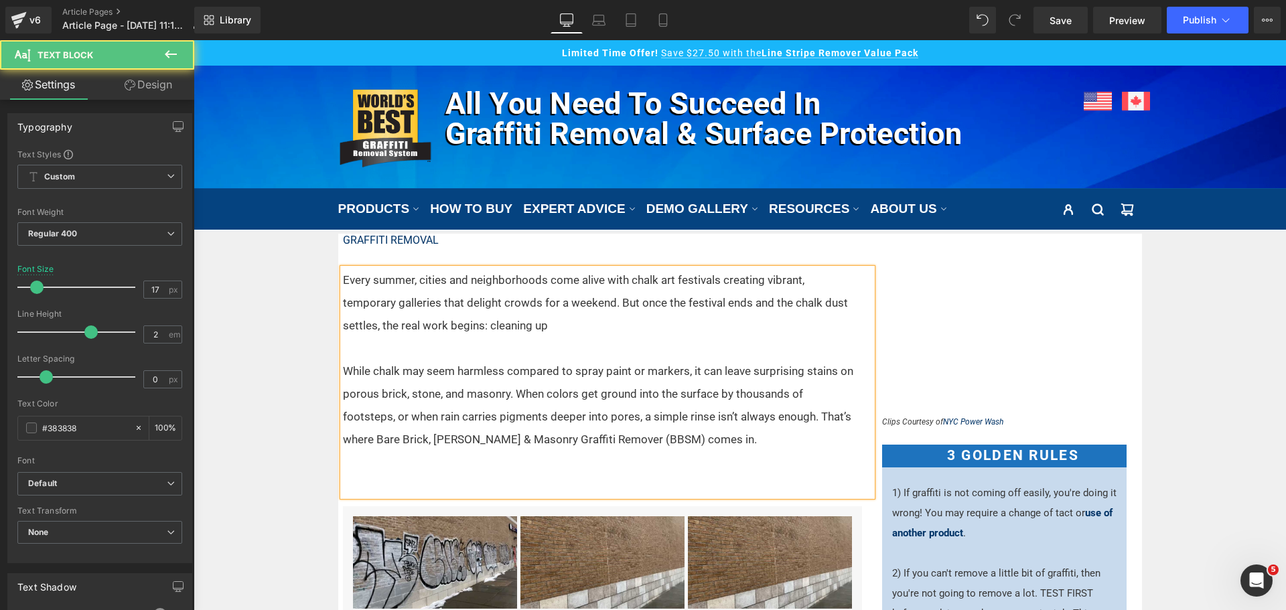
click at [686, 437] on p "While chalk may seem harmless compared to spray paint or markers, it can leave …" at bounding box center [599, 405] width 513 height 91
click at [618, 466] on p at bounding box center [599, 462] width 513 height 23
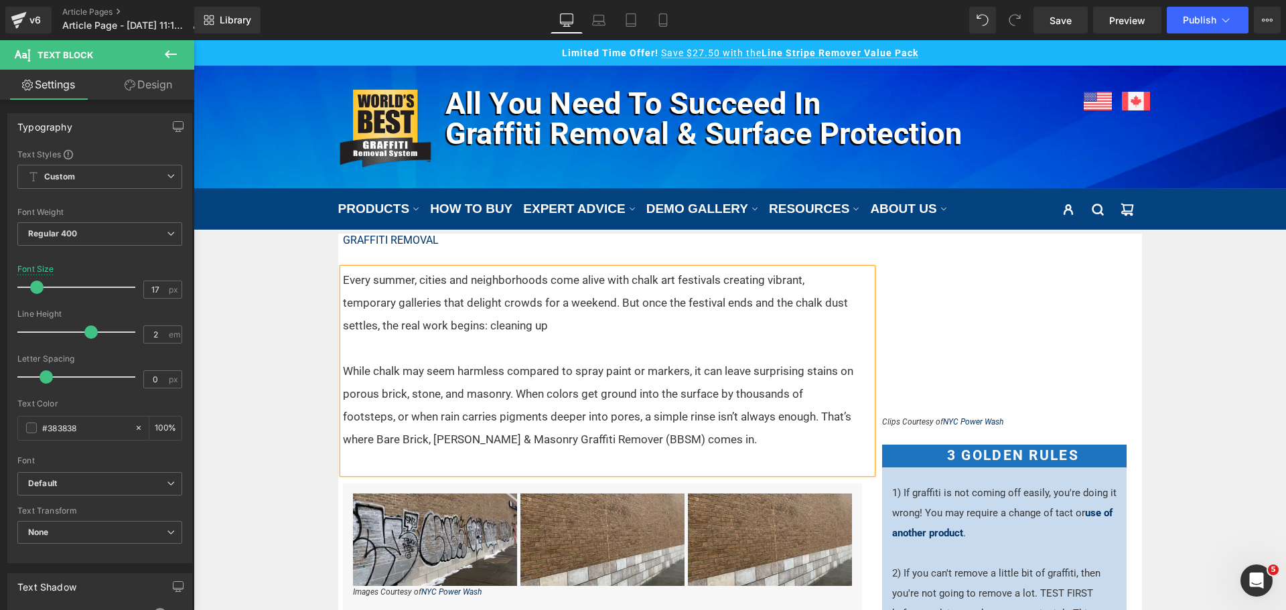
click at [435, 459] on p at bounding box center [599, 462] width 513 height 23
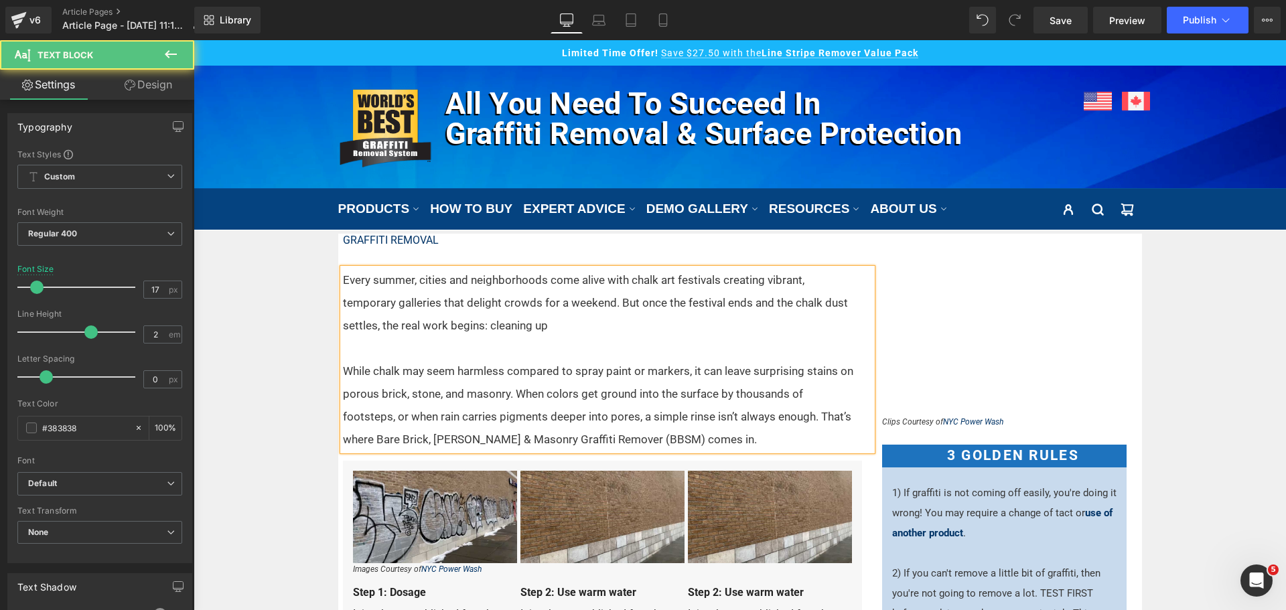
click at [847, 397] on p "While chalk may seem harmless compared to spray paint or markers, it can leave …" at bounding box center [599, 405] width 513 height 91
click at [853, 396] on div "Every summer, cities and neighborhoods come alive with chalk art festivals crea…" at bounding box center [608, 360] width 530 height 182
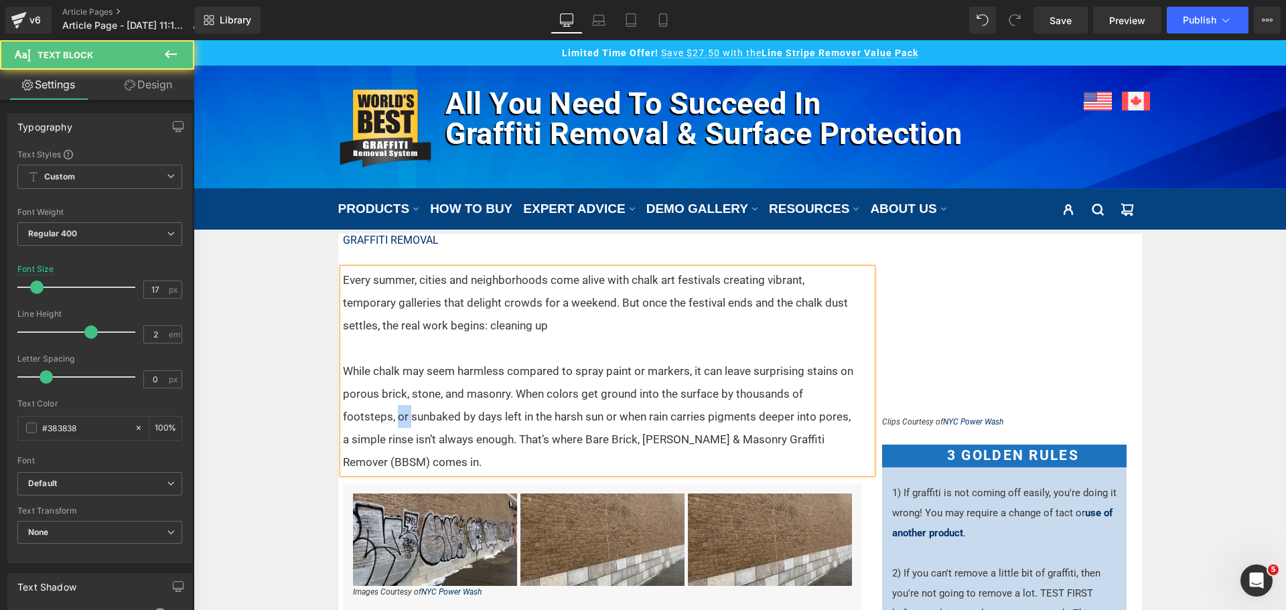
drag, startPoint x: 352, startPoint y: 417, endPoint x: 339, endPoint y: 417, distance: 13.4
click at [343, 417] on p "While chalk may seem harmless compared to spray paint or markers, it can leave …" at bounding box center [599, 417] width 513 height 114
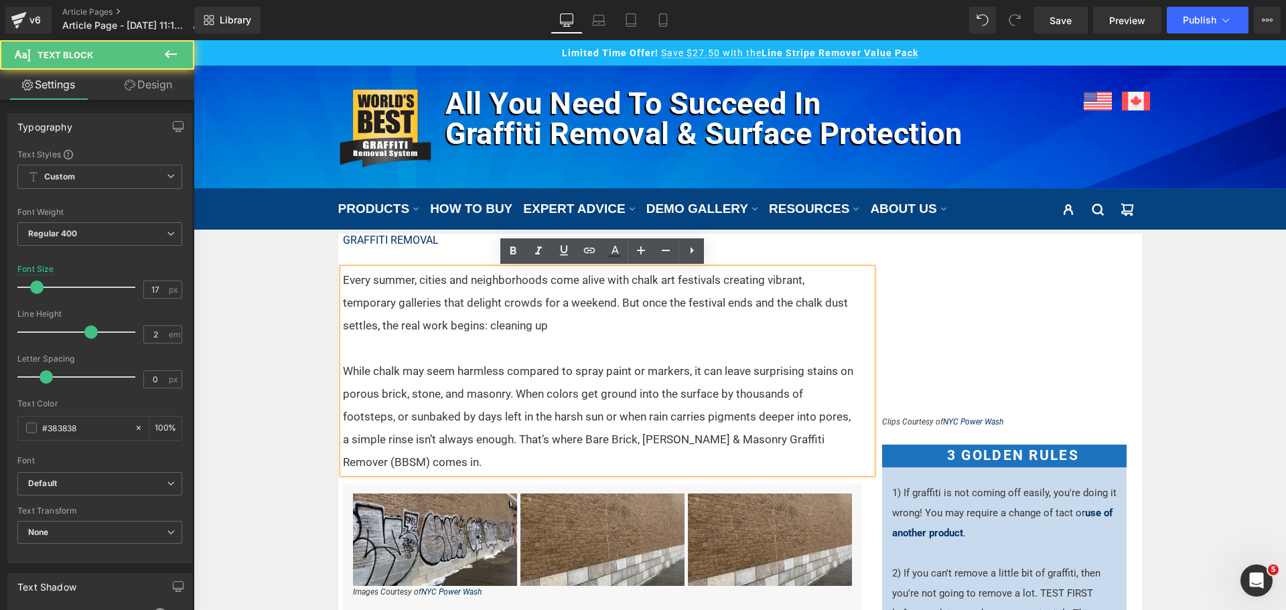
click at [411, 419] on p "While chalk may seem harmless compared to spray paint or markers, it can leave …" at bounding box center [599, 417] width 513 height 114
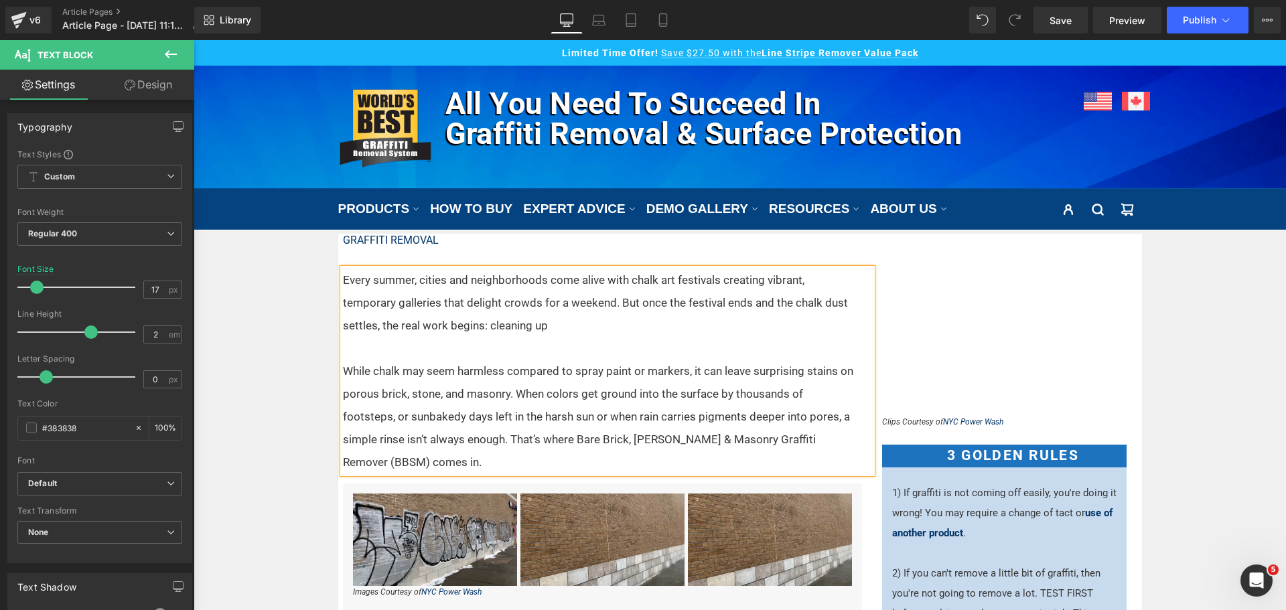
click at [351, 415] on p "While chalk may seem harmless compared to spray paint or markers, it can leave …" at bounding box center [599, 417] width 513 height 114
click at [381, 415] on p "While chalk may seem harmless compared to spray paint or markers, it can leave …" at bounding box center [599, 417] width 513 height 114
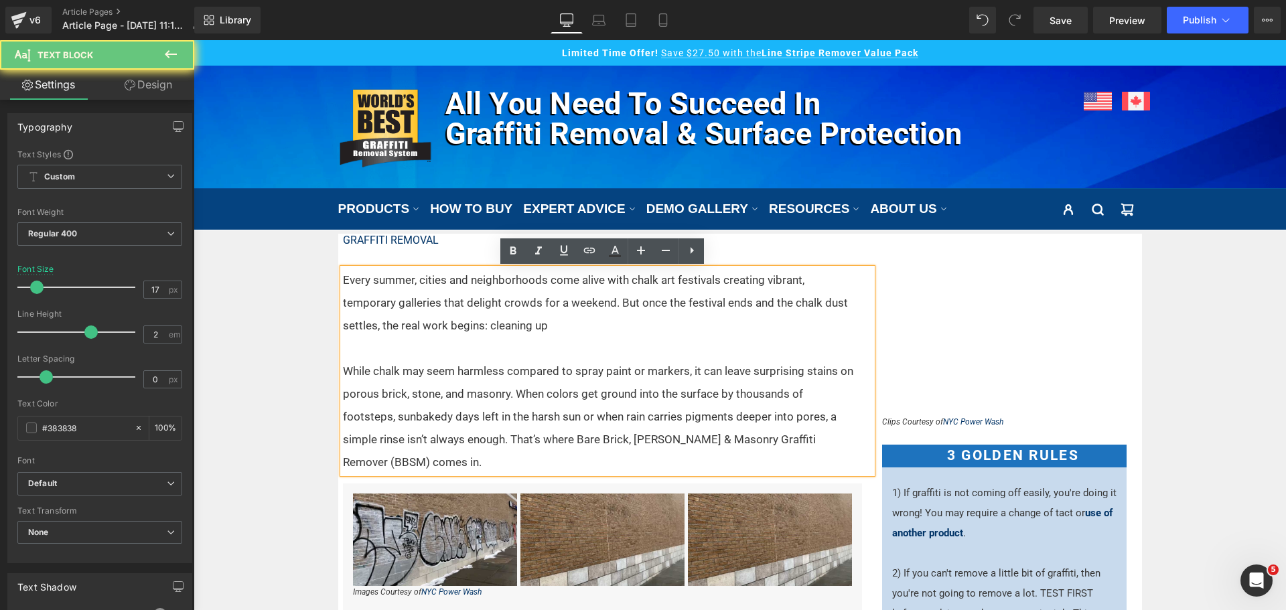
click at [387, 415] on p "While chalk may seem harmless compared to spray paint or markers, it can leave …" at bounding box center [599, 417] width 513 height 114
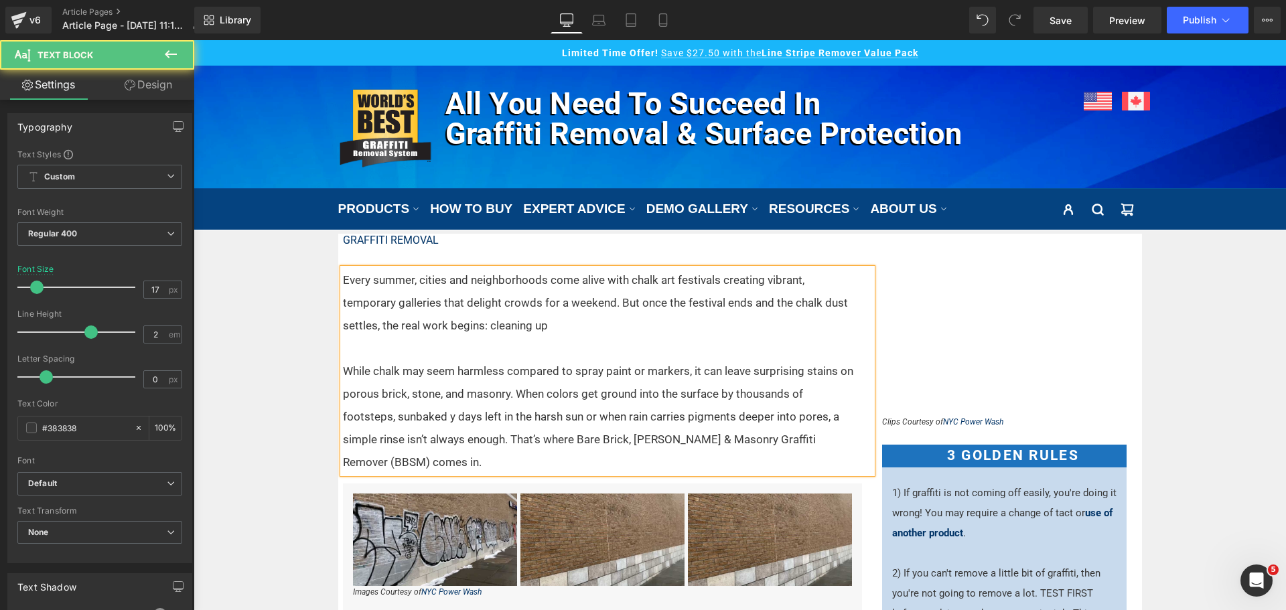
click at [396, 415] on p "While chalk may seem harmless compared to spray paint or markers, it can leave …" at bounding box center [599, 417] width 513 height 114
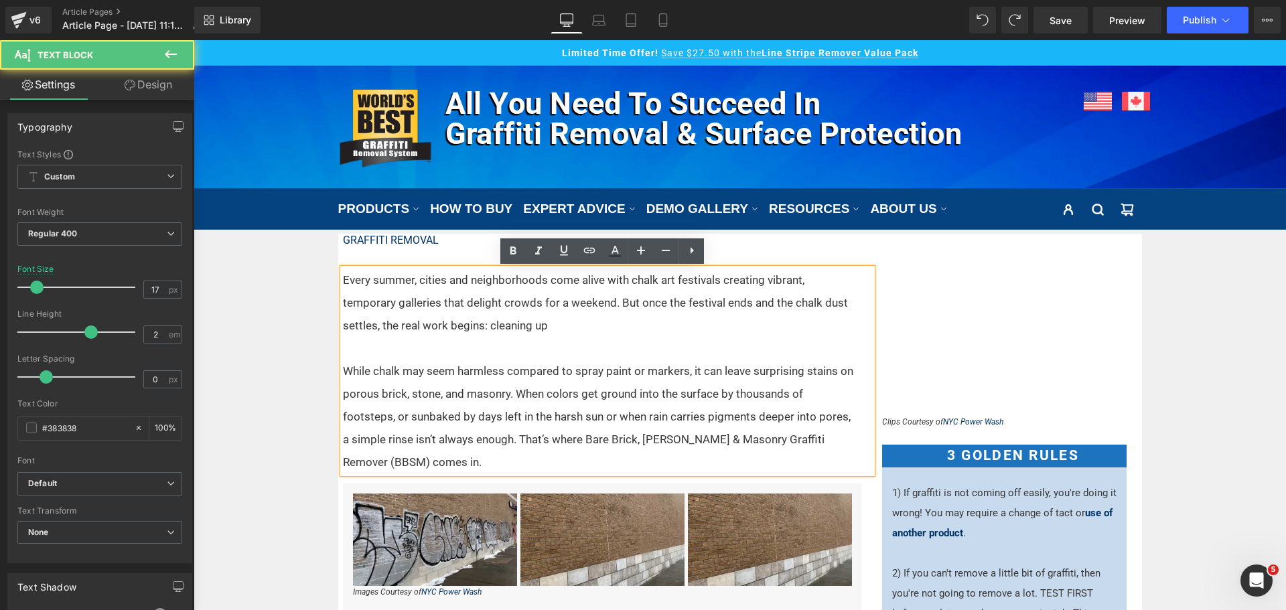
click at [352, 416] on p "While chalk may seem harmless compared to spray paint or markers, it can leave …" at bounding box center [599, 417] width 513 height 114
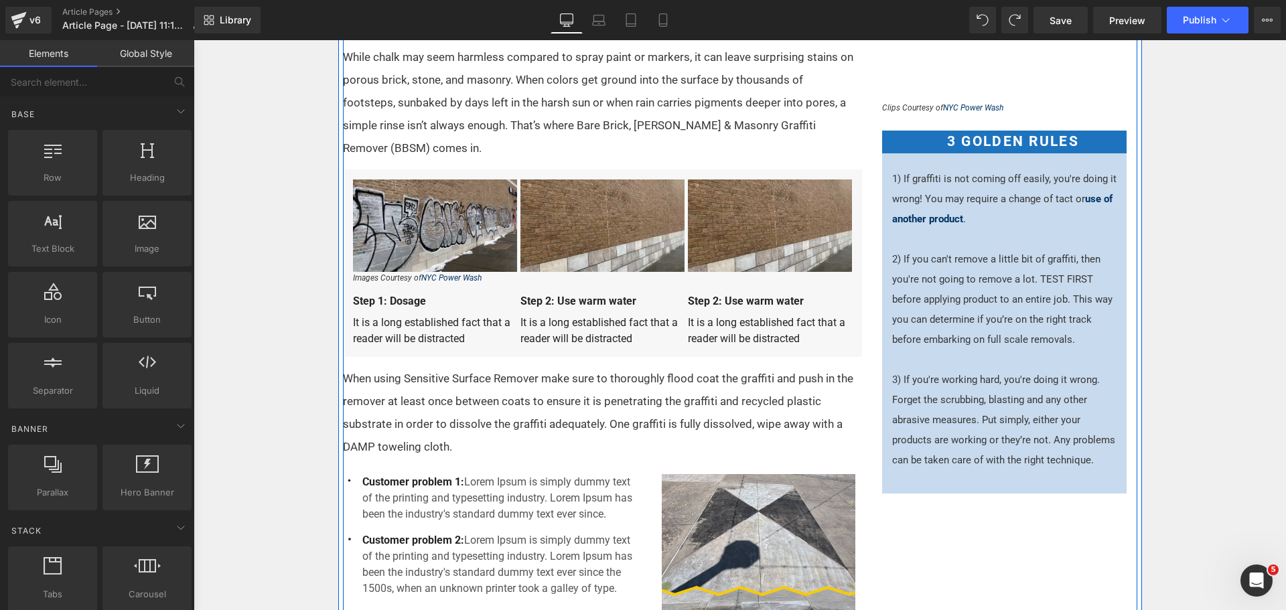
scroll to position [335, 0]
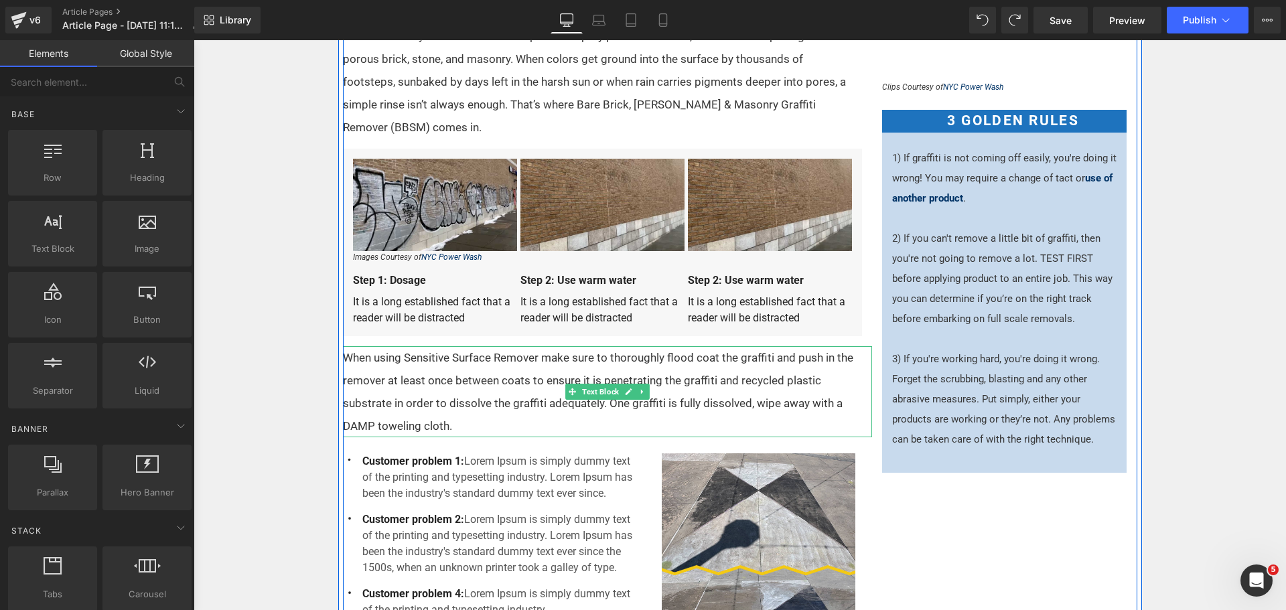
click at [529, 393] on p "When using Sensitive Surface Remover make sure to thoroughly flood coat the gra…" at bounding box center [600, 391] width 514 height 91
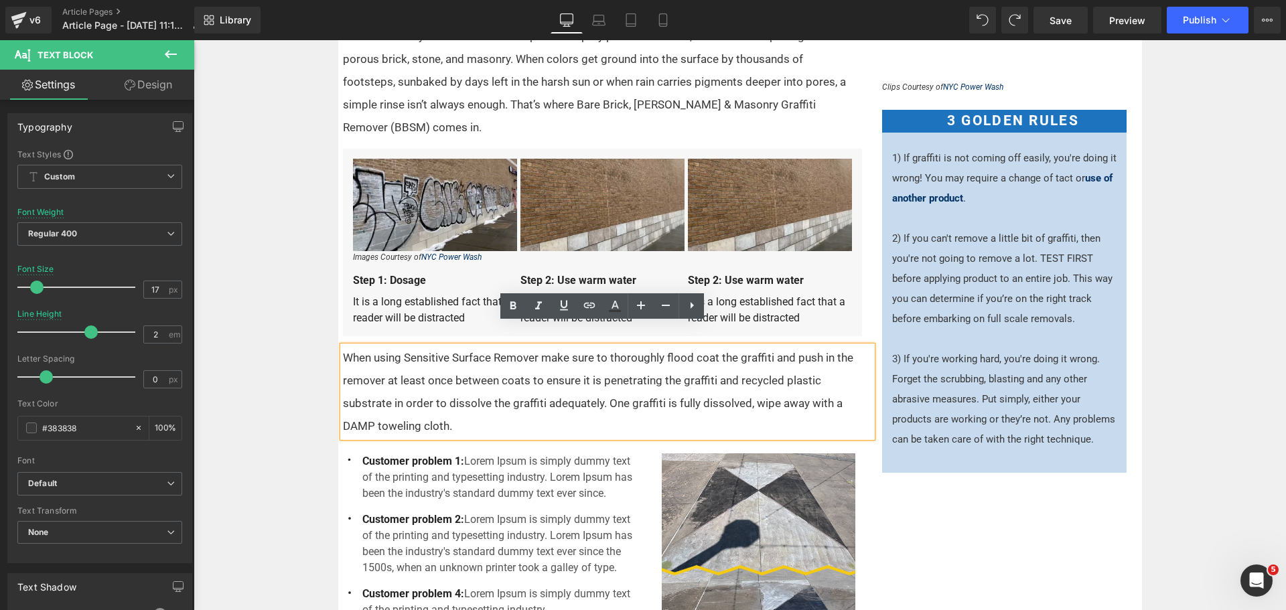
drag, startPoint x: 452, startPoint y: 401, endPoint x: 340, endPoint y: 334, distance: 130.1
click at [343, 346] on p "When using Sensitive Surface Remover make sure to thoroughly flood coat the gra…" at bounding box center [600, 391] width 514 height 91
paste div
